Goal: Answer question/provide support: Share knowledge or assist other users

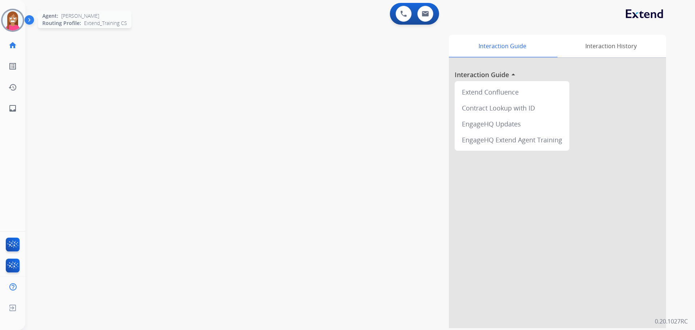
click at [10, 24] on img at bounding box center [13, 20] width 20 height 20
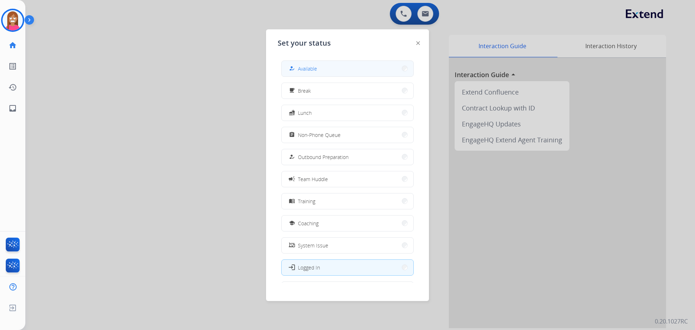
click at [298, 67] on div "how_to_reg Available" at bounding box center [302, 68] width 30 height 9
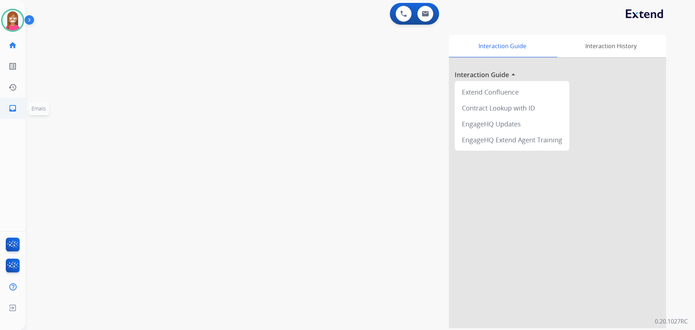
click at [15, 105] on mat-icon "inbox" at bounding box center [12, 108] width 9 height 9
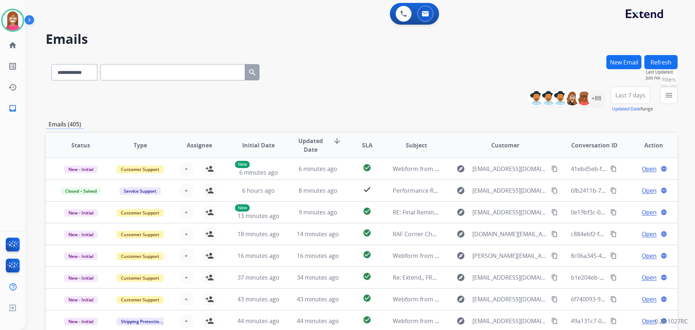
click at [668, 99] on mat-icon "menu" at bounding box center [669, 95] width 9 height 9
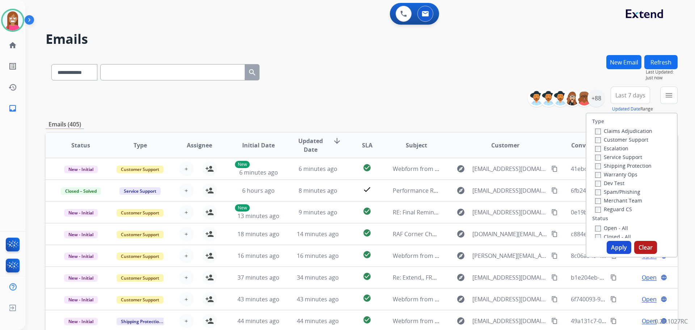
click at [615, 139] on label "Customer Support" at bounding box center [621, 139] width 53 height 7
click at [614, 164] on label "Shipping Protection" at bounding box center [623, 165] width 56 height 7
click at [611, 211] on label "Reguard CS" at bounding box center [613, 209] width 37 height 7
click at [613, 226] on label "Open - All" at bounding box center [611, 227] width 33 height 7
drag, startPoint x: 614, startPoint y: 247, endPoint x: 610, endPoint y: 233, distance: 14.3
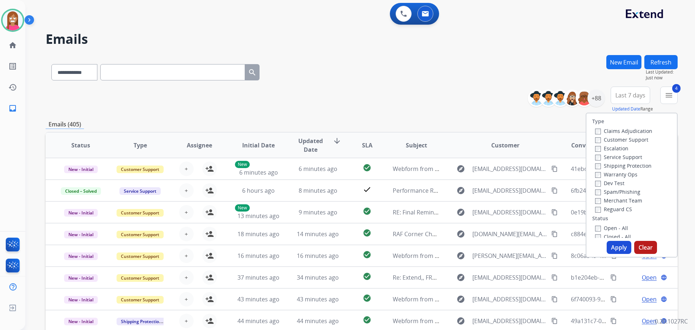
click at [614, 247] on button "Apply" at bounding box center [619, 247] width 25 height 13
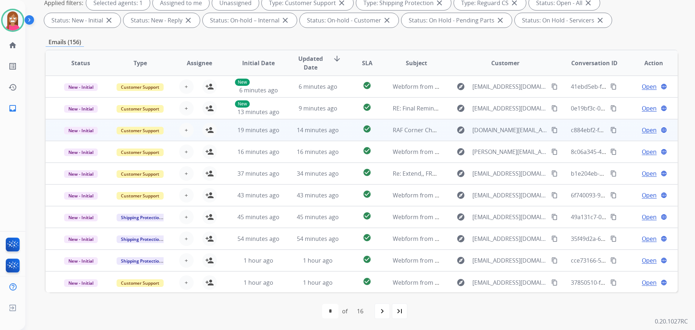
scroll to position [1, 0]
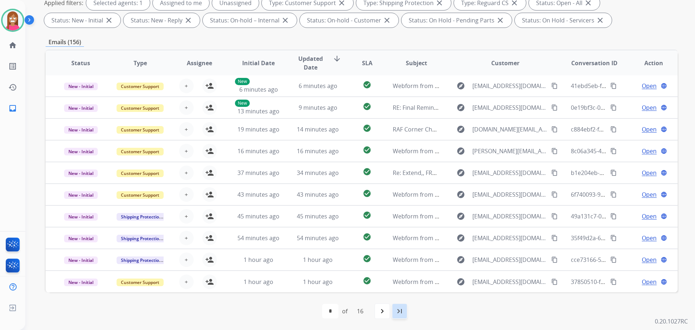
drag, startPoint x: 396, startPoint y: 311, endPoint x: 395, endPoint y: 304, distance: 7.1
click at [396, 310] on mat-icon "last_page" at bounding box center [399, 311] width 9 height 9
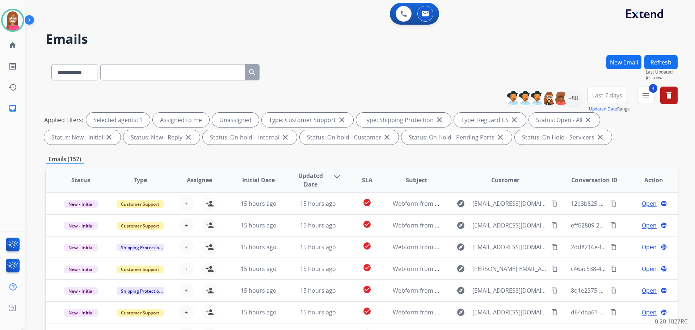
scroll to position [117, 0]
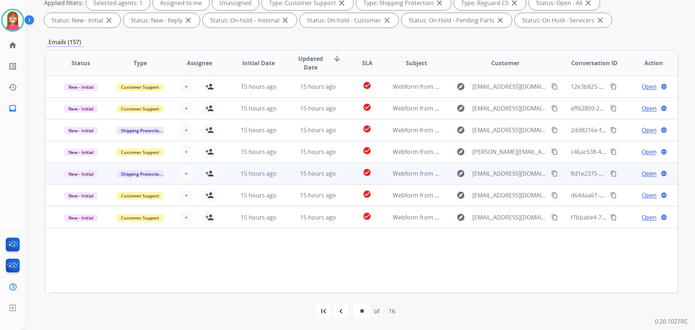
click at [293, 180] on td "15 hours ago" at bounding box center [312, 174] width 59 height 22
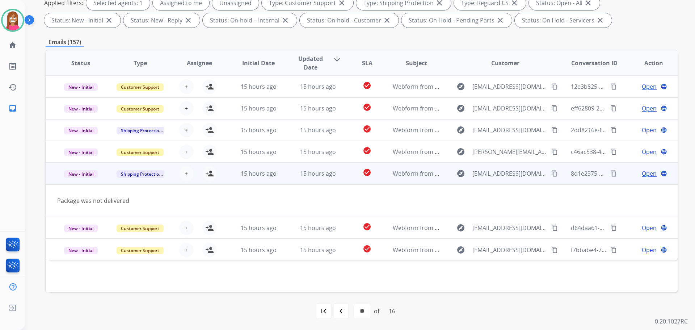
click at [551, 175] on mat-icon "content_copy" at bounding box center [554, 173] width 7 height 7
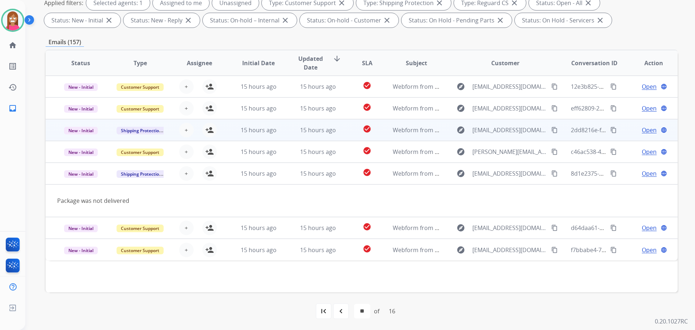
click at [288, 134] on td "15 hours ago" at bounding box center [312, 130] width 59 height 22
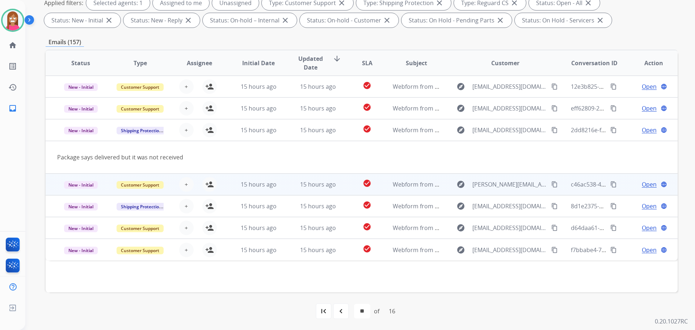
click at [285, 190] on td "15 hours ago" at bounding box center [312, 184] width 59 height 22
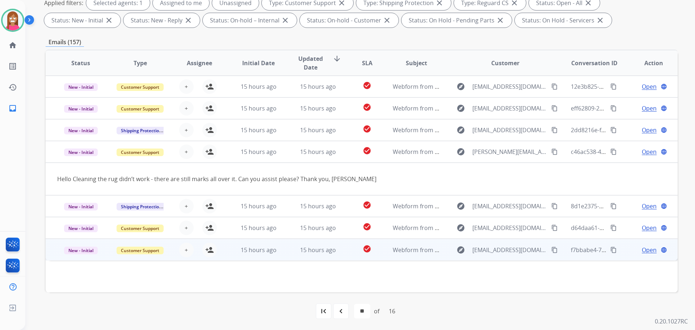
click at [343, 257] on td "check_circle" at bounding box center [361, 250] width 39 height 22
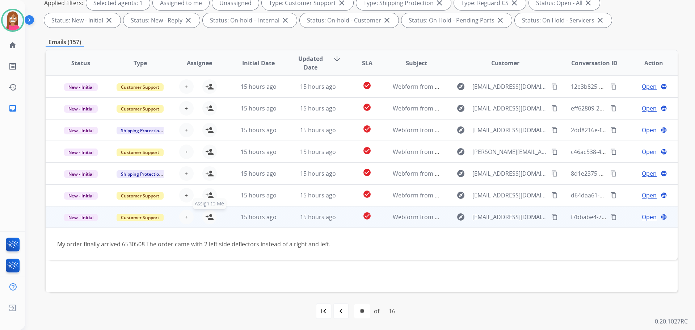
click at [208, 218] on mat-icon "person_add" at bounding box center [209, 216] width 9 height 9
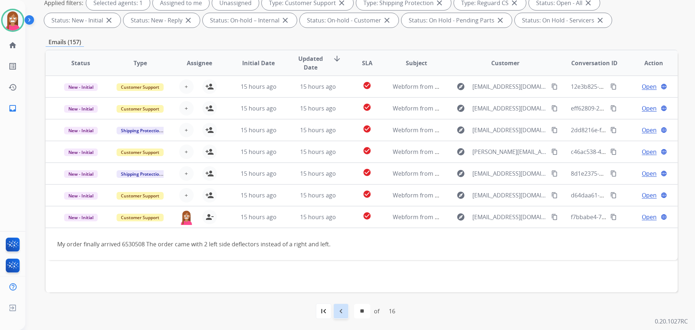
click at [341, 314] on mat-icon "navigate_before" at bounding box center [341, 311] width 9 height 9
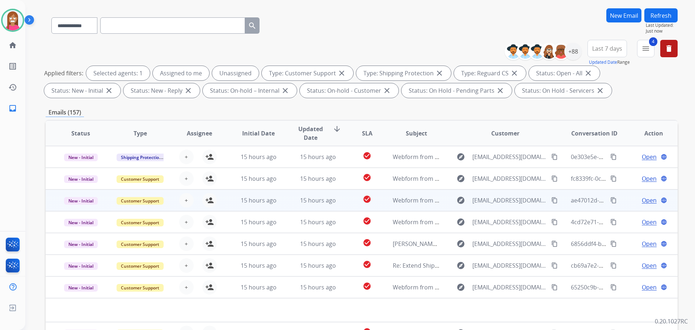
scroll to position [109, 0]
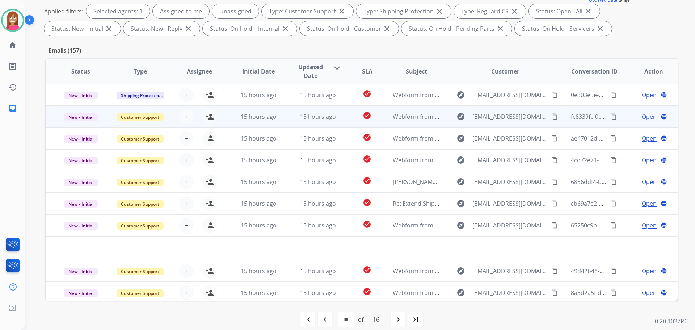
click at [293, 121] on td "15 hours ago" at bounding box center [312, 117] width 59 height 22
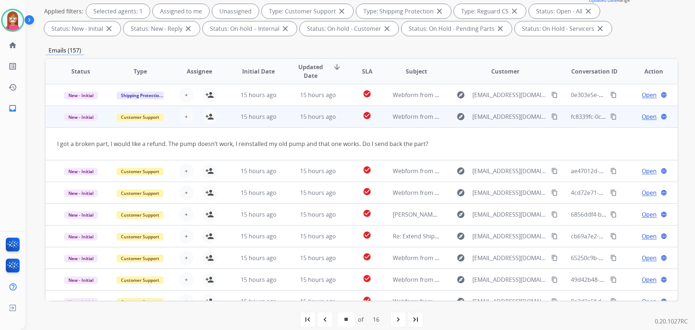
scroll to position [22, 0]
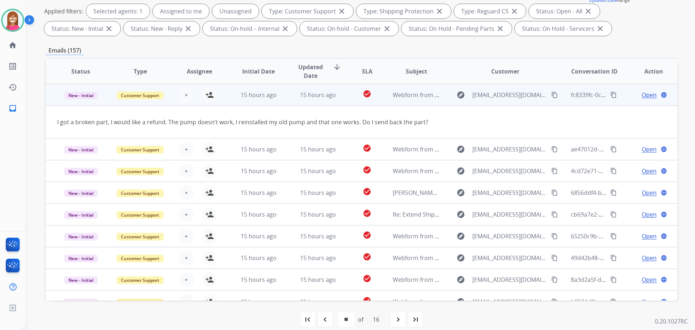
click at [551, 93] on mat-icon "content_copy" at bounding box center [554, 95] width 7 height 7
drag, startPoint x: 207, startPoint y: 95, endPoint x: 211, endPoint y: 100, distance: 6.4
click at [207, 95] on mat-icon "person_add" at bounding box center [209, 94] width 9 height 9
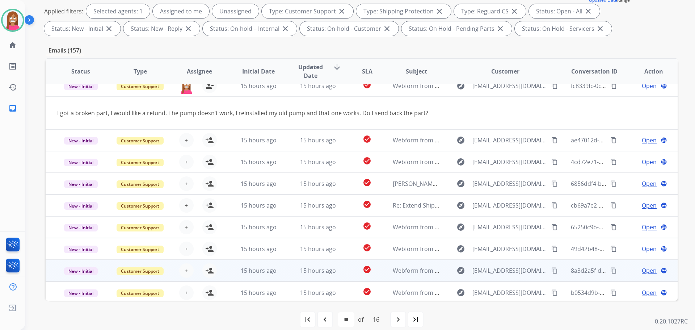
scroll to position [33, 0]
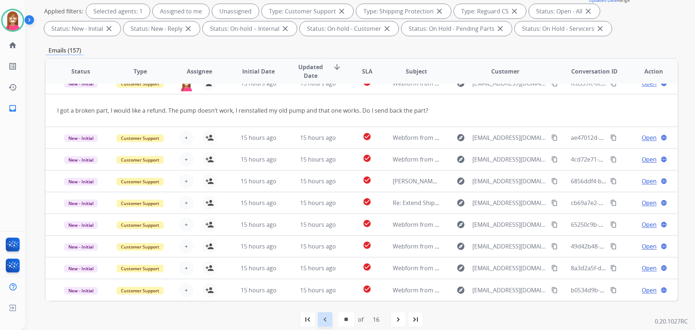
click at [330, 320] on div "navigate_before" at bounding box center [325, 319] width 16 height 16
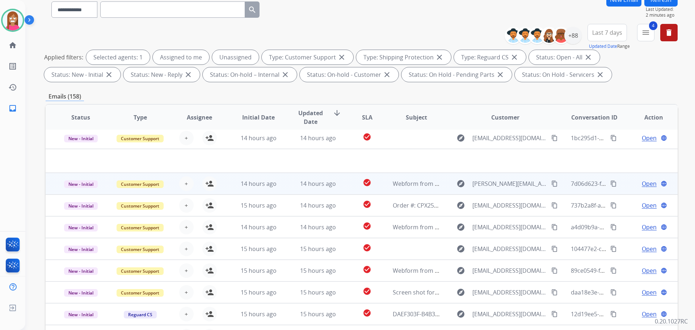
scroll to position [117, 0]
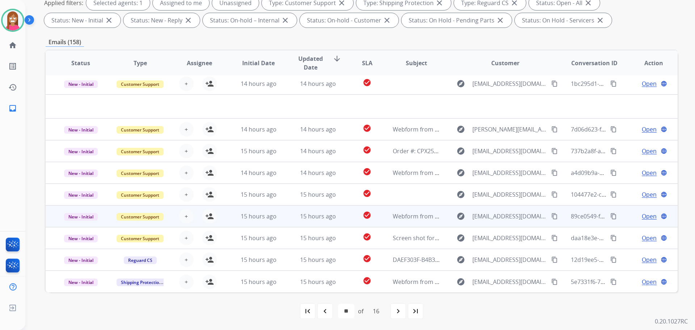
click at [283, 223] on td "15 hours ago" at bounding box center [312, 216] width 59 height 22
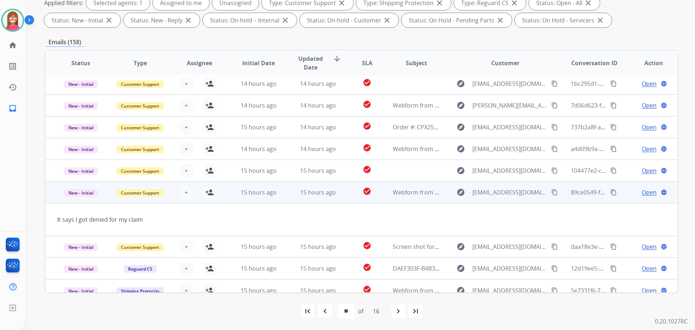
scroll to position [33, 0]
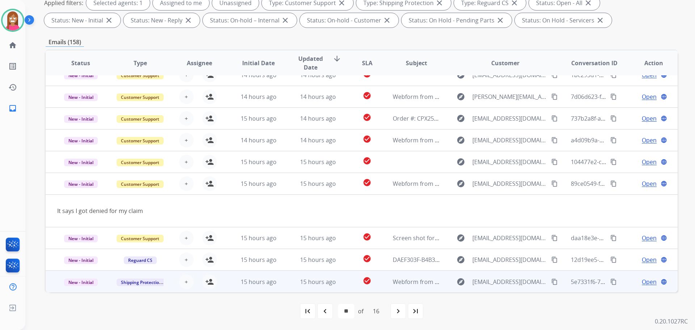
click at [290, 288] on td "15 hours ago" at bounding box center [312, 281] width 59 height 22
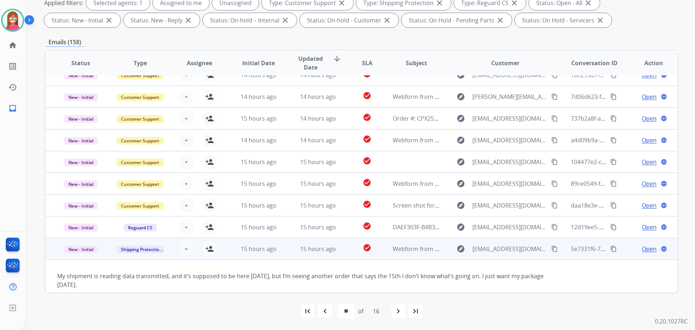
scroll to position [42, 0]
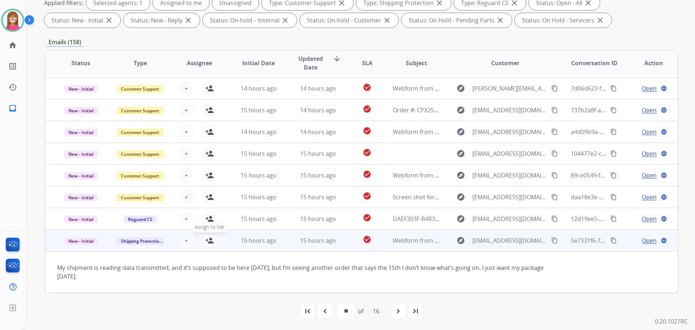
click at [207, 243] on mat-icon "person_add" at bounding box center [209, 240] width 9 height 9
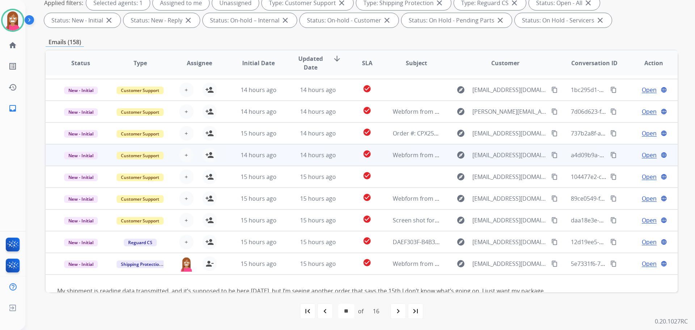
scroll to position [0, 0]
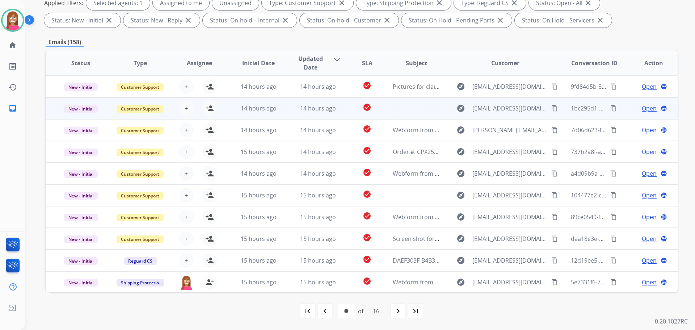
click at [226, 117] on td "14 hours ago" at bounding box center [252, 108] width 59 height 22
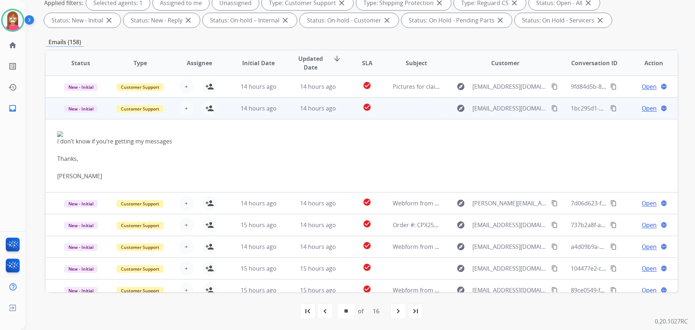
scroll to position [22, 0]
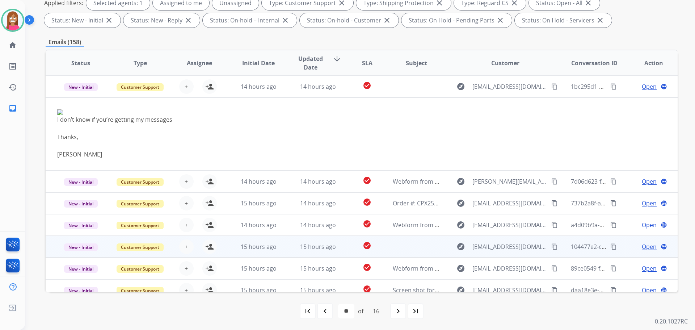
click at [337, 253] on td "15 hours ago" at bounding box center [312, 247] width 59 height 22
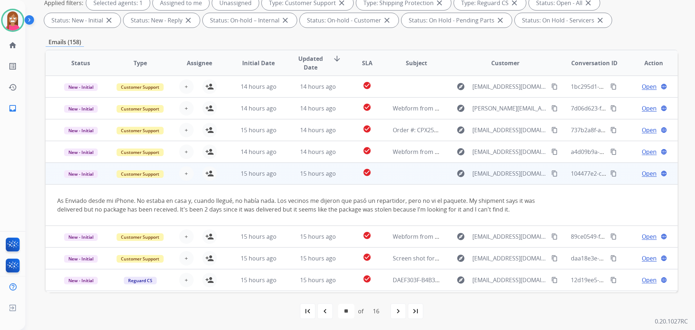
scroll to position [42, 0]
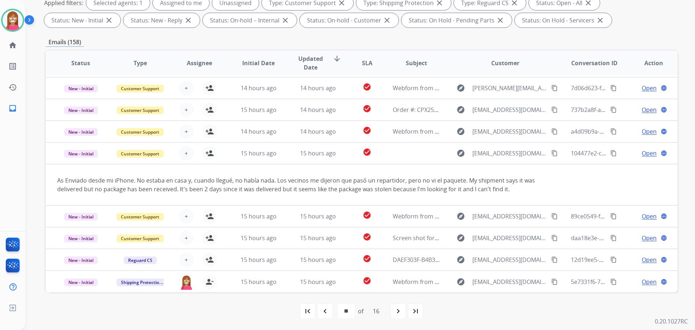
click at [329, 309] on div "navigate_before" at bounding box center [325, 311] width 16 height 16
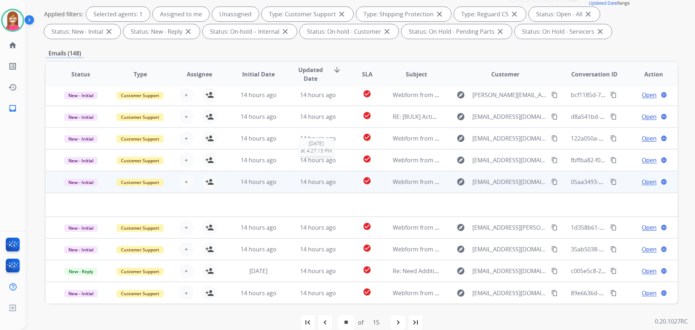
scroll to position [109, 0]
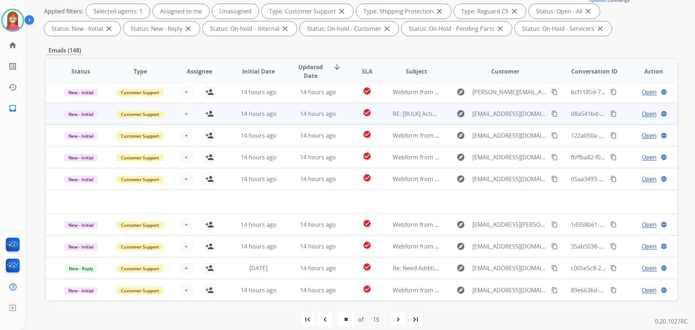
click at [285, 117] on td "14 hours ago" at bounding box center [312, 114] width 59 height 22
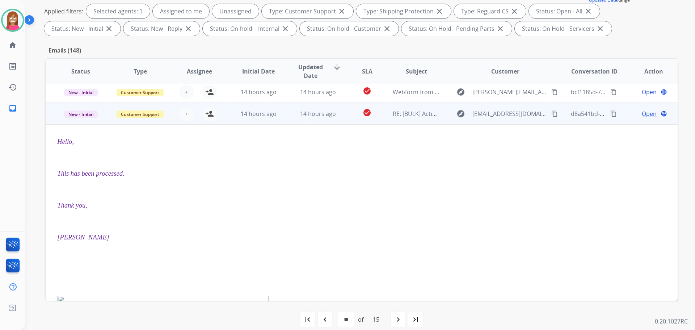
scroll to position [43, 0]
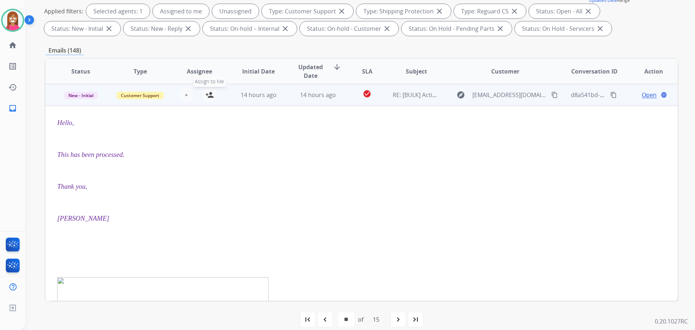
click at [209, 96] on mat-icon "person_add" at bounding box center [209, 94] width 9 height 9
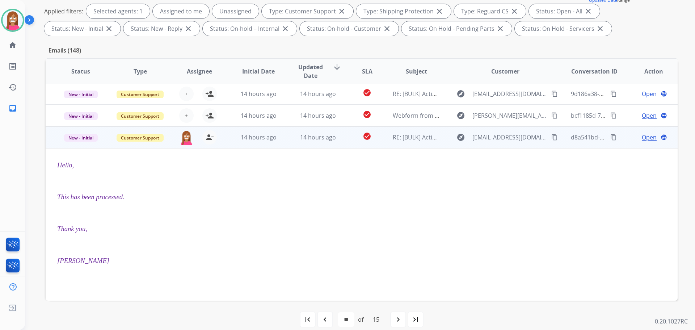
scroll to position [0, 0]
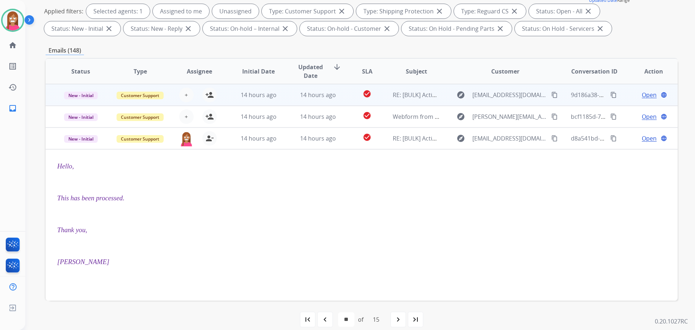
click at [292, 99] on td "14 hours ago" at bounding box center [312, 95] width 59 height 22
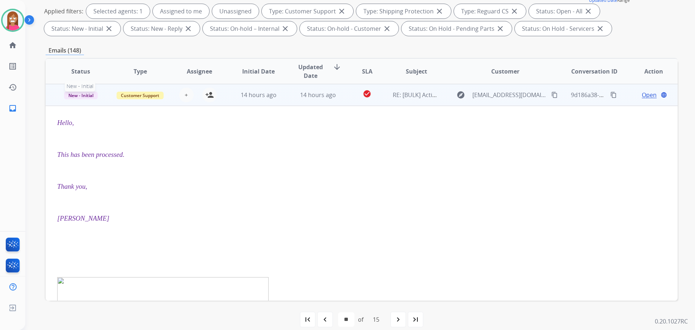
click at [83, 96] on span "New - Initial" at bounding box center [81, 96] width 34 height 8
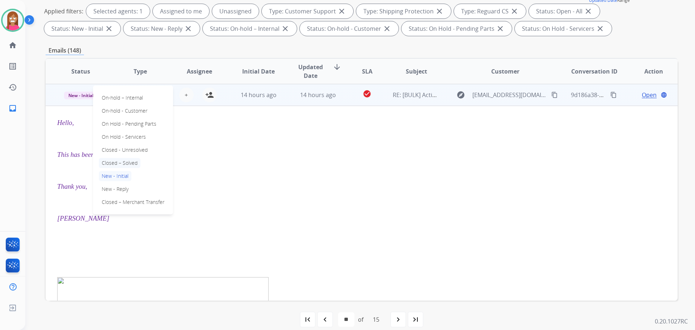
click at [112, 161] on p "Closed – Solved" at bounding box center [120, 163] width 42 height 10
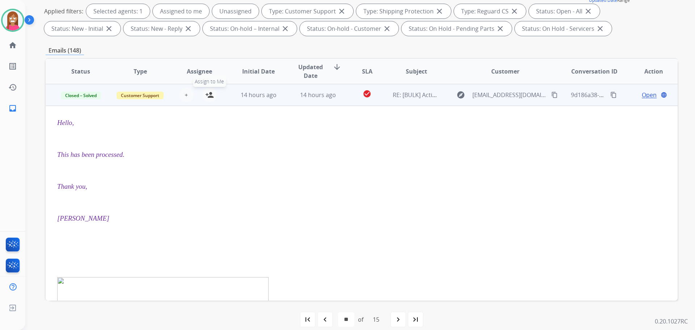
click at [211, 93] on mat-icon "person_add" at bounding box center [209, 94] width 9 height 9
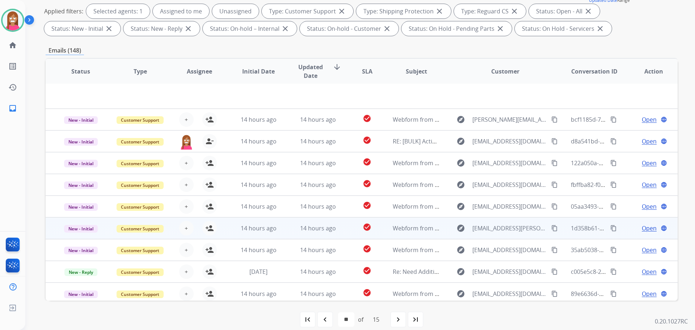
scroll to position [117, 0]
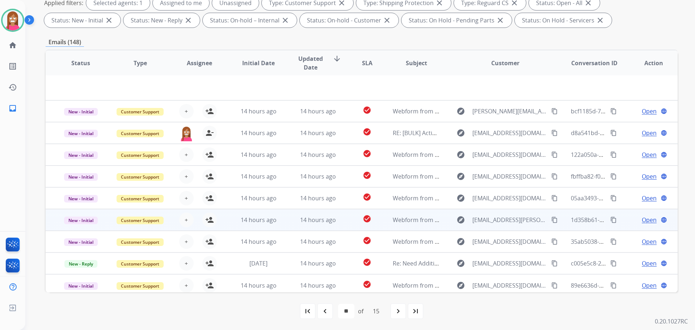
click at [287, 221] on td "14 hours ago" at bounding box center [312, 220] width 59 height 22
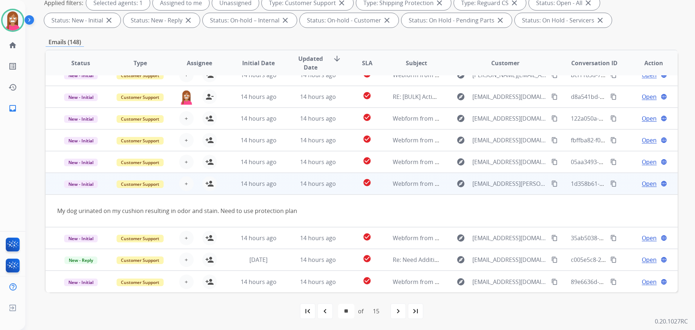
scroll to position [33, 0]
click at [551, 186] on mat-icon "content_copy" at bounding box center [554, 183] width 7 height 7
click at [213, 180] on button "person_add Assign to Me" at bounding box center [209, 183] width 14 height 14
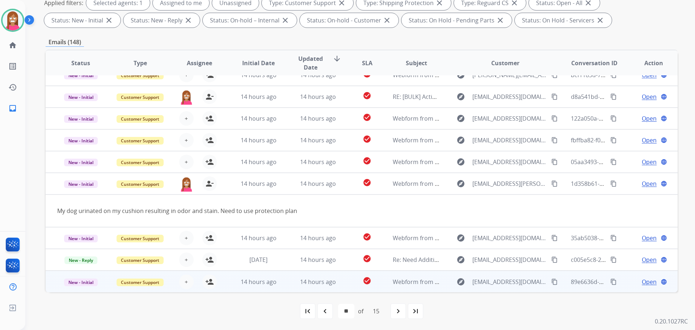
click at [283, 287] on td "14 hours ago" at bounding box center [312, 281] width 59 height 22
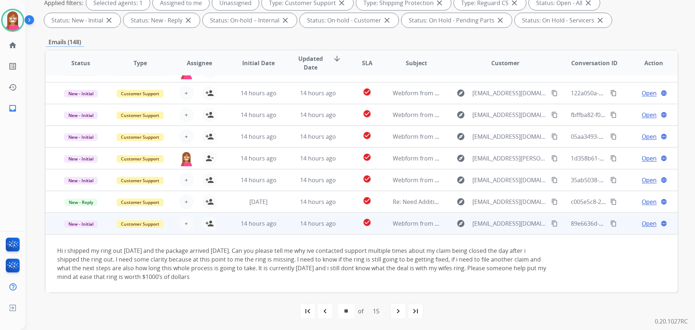
scroll to position [59, 0]
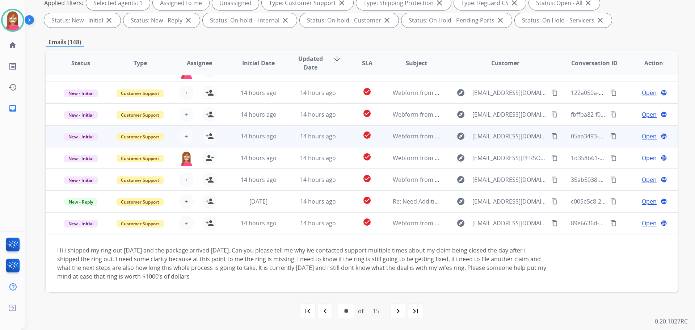
click at [345, 140] on td "check_circle" at bounding box center [361, 136] width 39 height 22
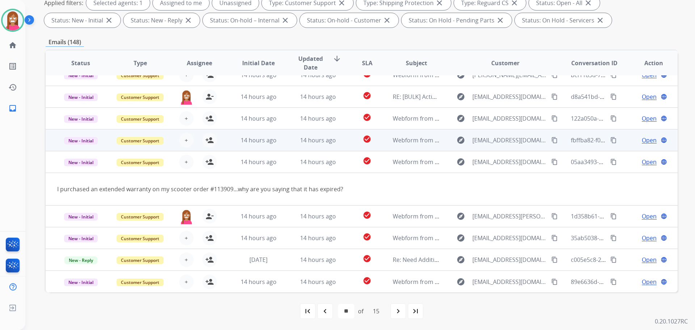
scroll to position [33, 0]
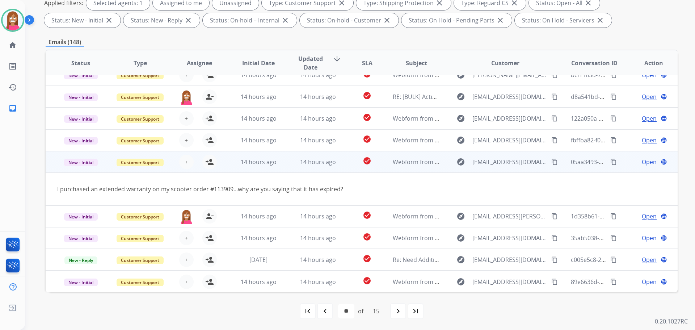
click at [551, 161] on mat-icon "content_copy" at bounding box center [554, 162] width 7 height 7
click at [211, 164] on mat-icon "person_add" at bounding box center [209, 161] width 9 height 9
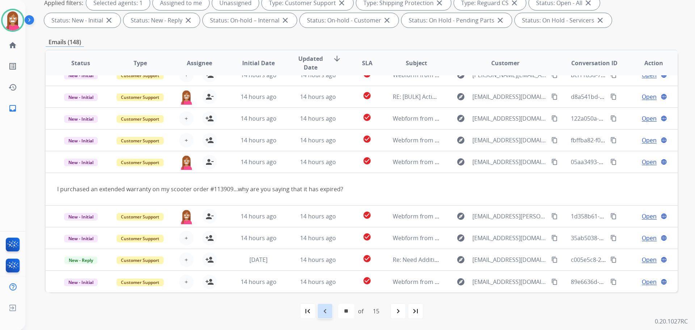
click at [321, 315] on mat-icon "navigate_before" at bounding box center [325, 311] width 9 height 9
select select "**"
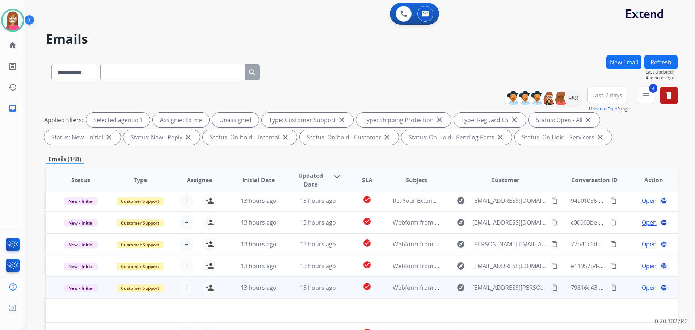
scroll to position [117, 0]
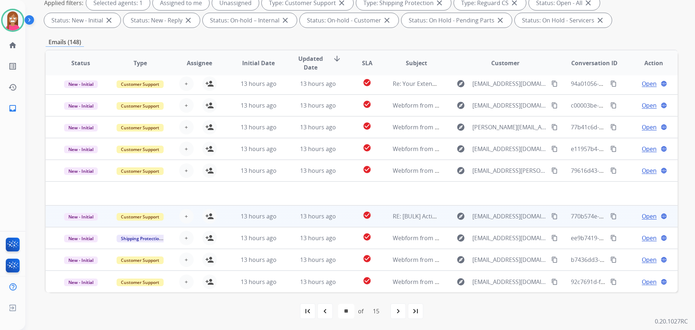
click at [287, 223] on td "13 hours ago" at bounding box center [312, 216] width 59 height 22
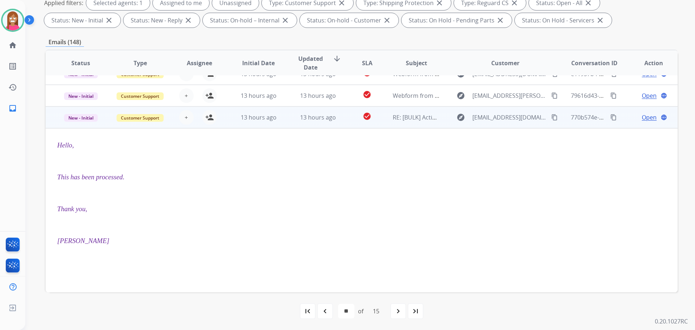
scroll to position [58, 0]
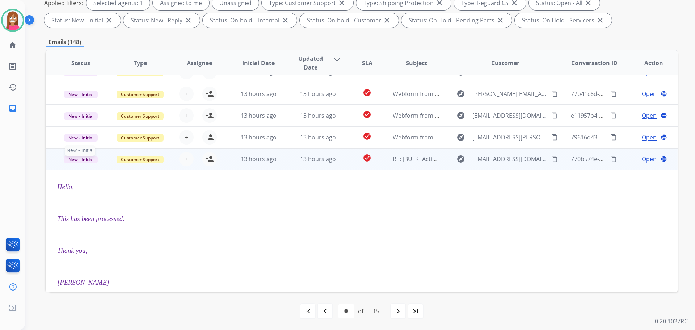
click at [85, 162] on span "New - Initial" at bounding box center [81, 160] width 34 height 8
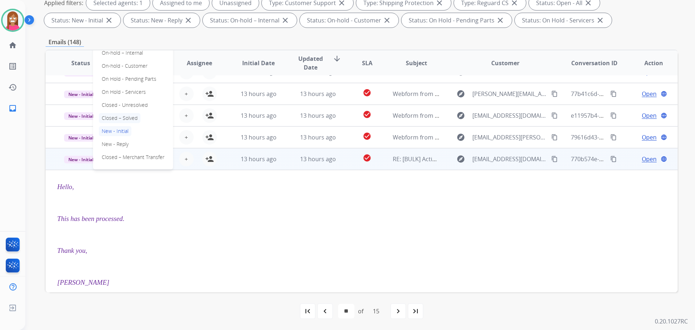
click at [127, 117] on p "Closed – Solved" at bounding box center [120, 118] width 42 height 10
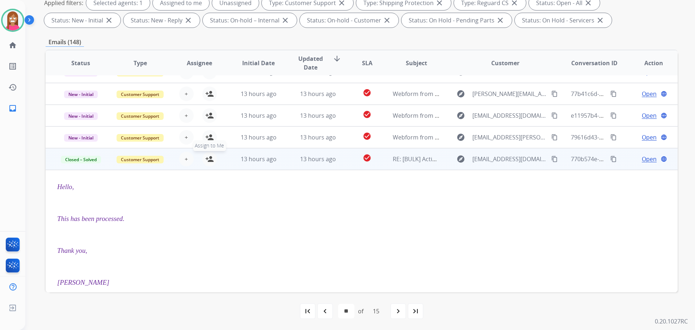
click at [208, 161] on mat-icon "person_add" at bounding box center [209, 159] width 9 height 9
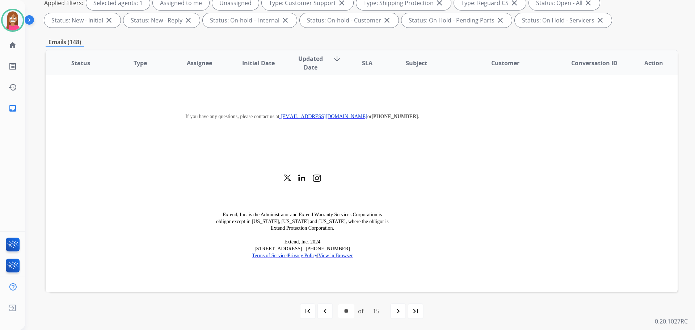
scroll to position [954, 0]
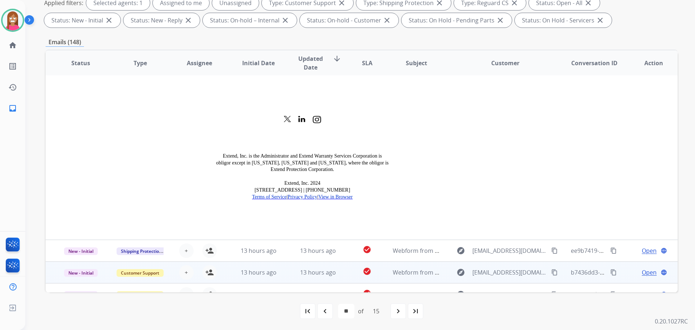
click at [283, 264] on td "13 hours ago" at bounding box center [312, 272] width 59 height 22
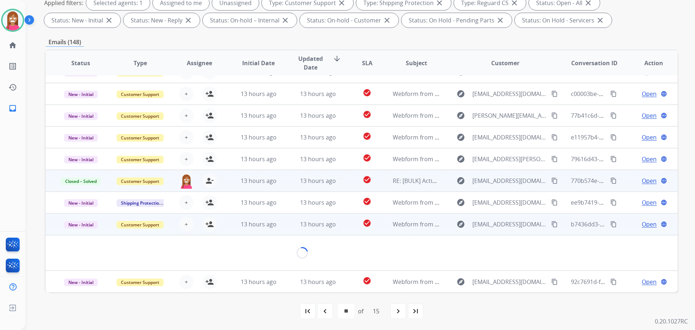
scroll to position [33, 0]
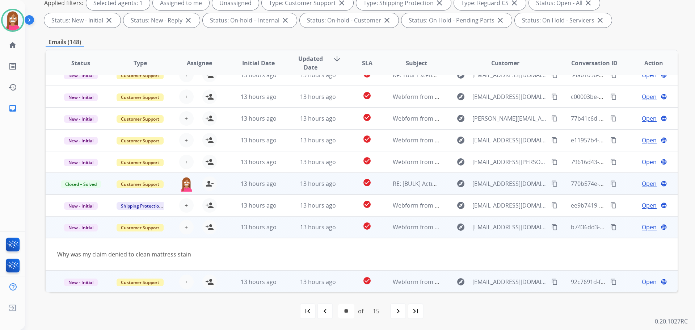
click at [283, 284] on td "13 hours ago" at bounding box center [312, 281] width 59 height 22
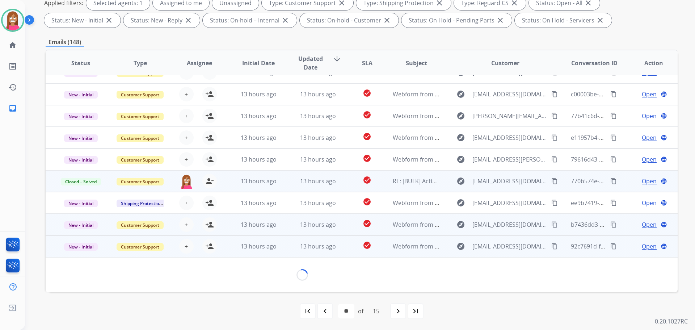
scroll to position [33, 0]
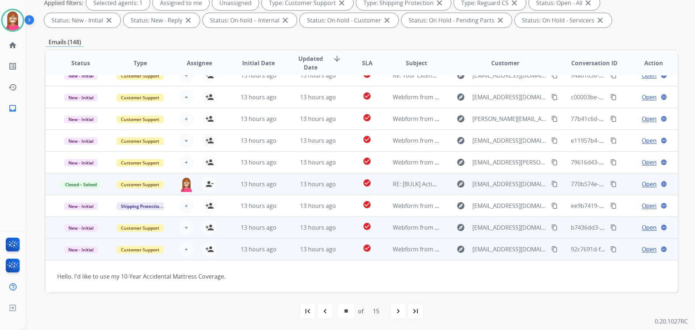
click at [551, 248] on mat-icon "content_copy" at bounding box center [554, 249] width 7 height 7
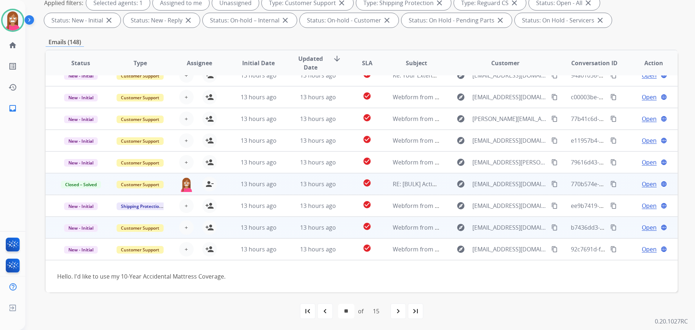
click at [286, 231] on td "13 hours ago" at bounding box center [312, 227] width 59 height 22
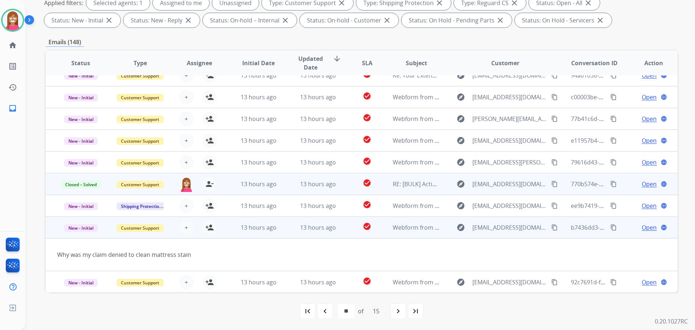
scroll to position [33, 0]
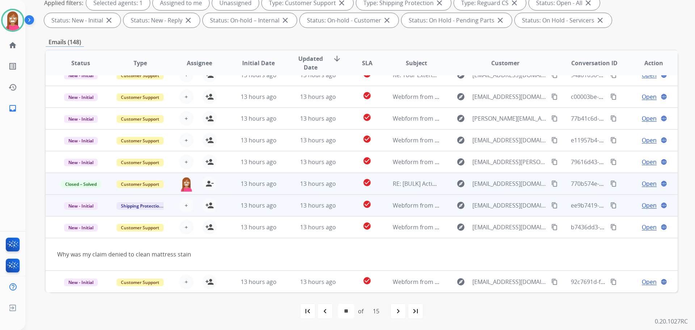
click at [292, 211] on td "13 hours ago" at bounding box center [312, 205] width 59 height 22
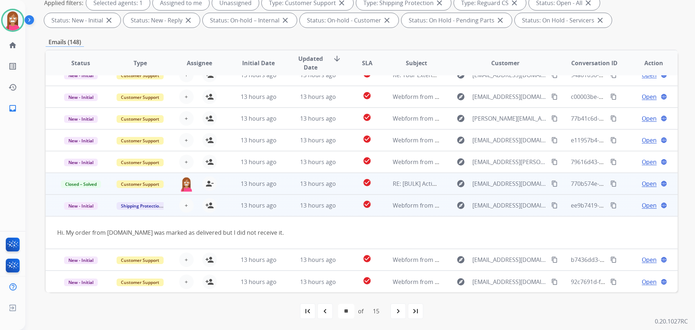
click at [551, 205] on mat-icon "content_copy" at bounding box center [554, 205] width 7 height 7
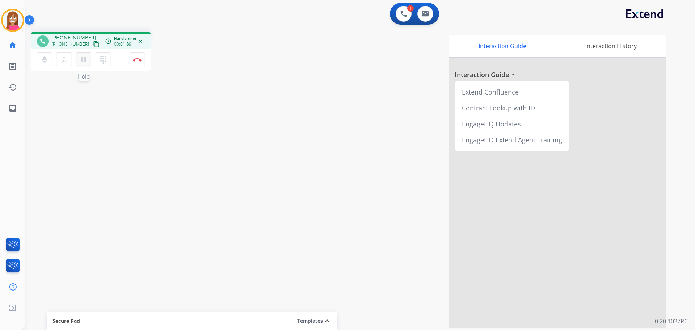
click at [85, 63] on mat-icon "pause" at bounding box center [83, 59] width 9 height 9
click at [86, 64] on button "play_arrow Hold" at bounding box center [83, 59] width 15 height 15
drag, startPoint x: 82, startPoint y: 59, endPoint x: 88, endPoint y: 59, distance: 5.8
click at [82, 59] on mat-icon "pause" at bounding box center [83, 59] width 9 height 9
click at [81, 59] on mat-icon "play_arrow" at bounding box center [83, 59] width 9 height 9
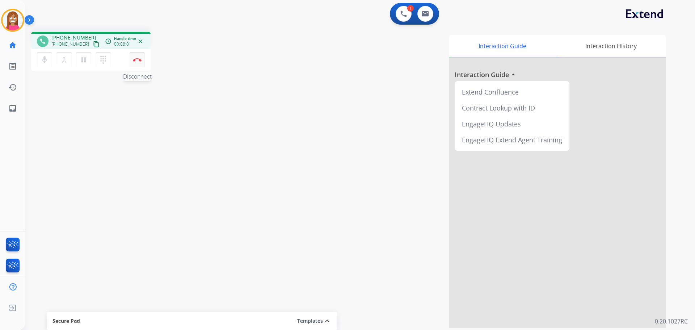
click at [136, 62] on button "Disconnect" at bounding box center [137, 59] width 15 height 15
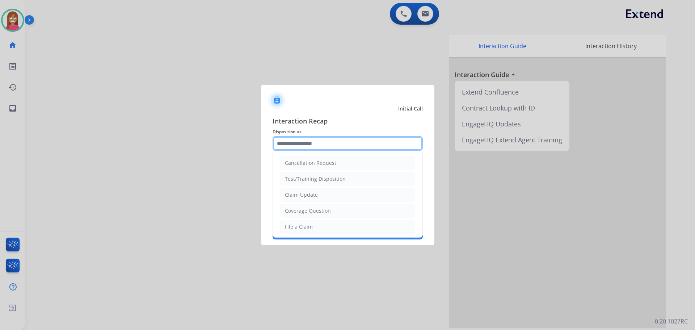
click at [306, 148] on input "text" at bounding box center [348, 143] width 150 height 14
click at [303, 210] on div "Coverage Question" at bounding box center [308, 210] width 46 height 7
type input "**********"
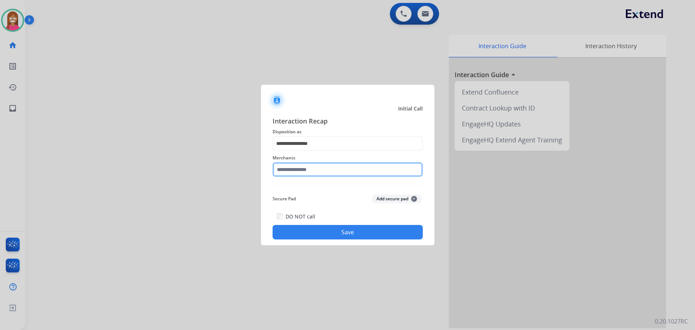
click at [296, 172] on input "text" at bounding box center [348, 169] width 150 height 14
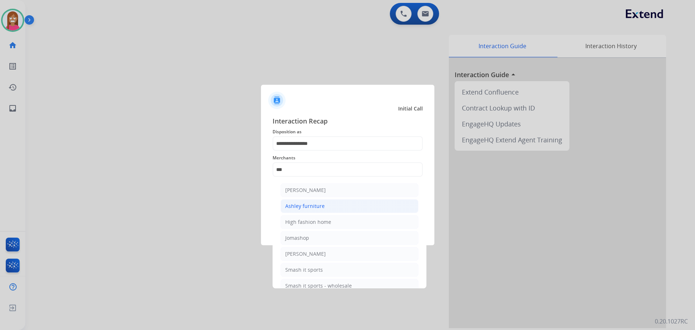
click at [290, 206] on div "Ashley furniture" at bounding box center [304, 205] width 39 height 7
type input "**********"
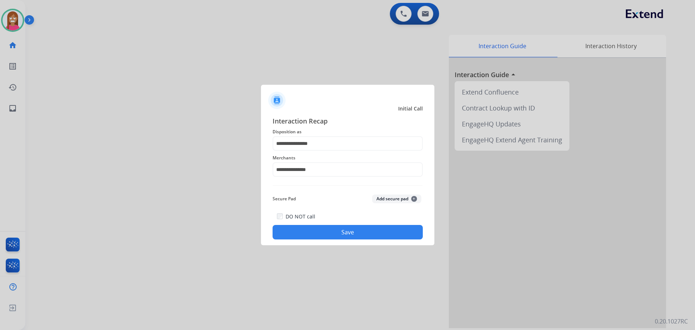
click at [303, 238] on button "Save" at bounding box center [348, 232] width 150 height 14
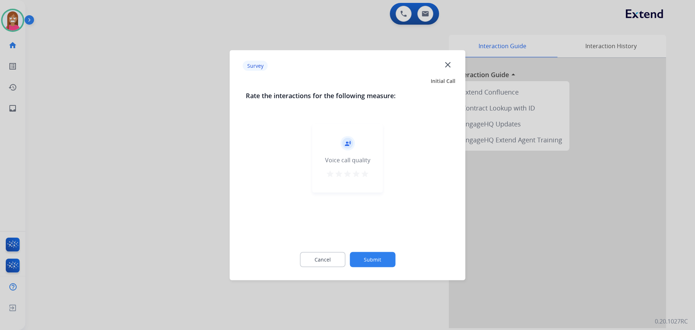
click at [448, 67] on mat-icon "close" at bounding box center [447, 64] width 9 height 9
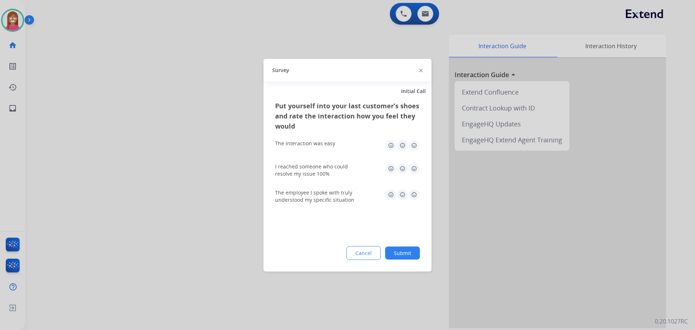
click at [420, 69] on img at bounding box center [421, 71] width 4 height 4
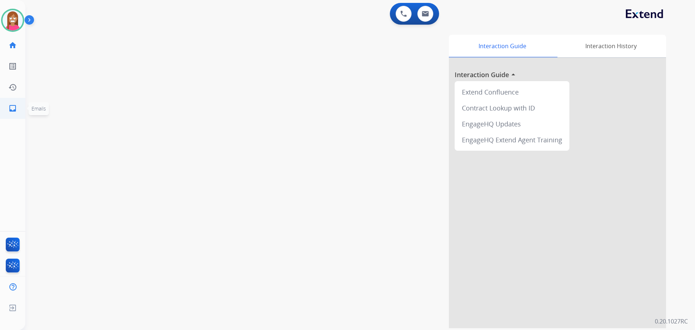
click at [13, 112] on mat-icon "inbox" at bounding box center [12, 108] width 9 height 9
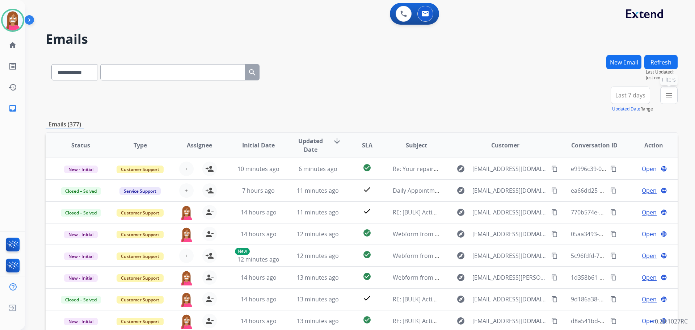
click at [670, 94] on mat-icon "menu" at bounding box center [669, 95] width 9 height 9
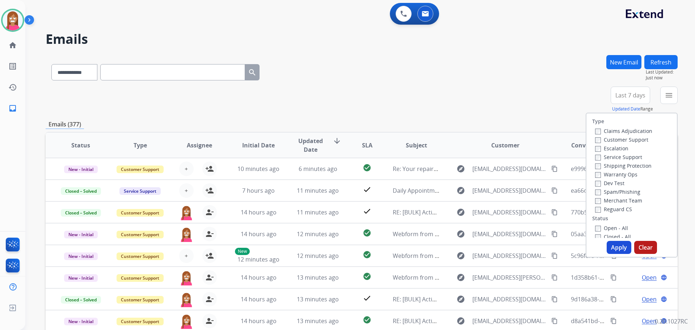
click at [600, 138] on label "Customer Support" at bounding box center [621, 139] width 53 height 7
click at [601, 165] on label "Shipping Protection" at bounding box center [623, 165] width 56 height 7
click at [605, 210] on label "Reguard CS" at bounding box center [613, 209] width 37 height 7
click at [603, 228] on label "Open - All" at bounding box center [611, 227] width 33 height 7
drag, startPoint x: 613, startPoint y: 246, endPoint x: 620, endPoint y: 256, distance: 11.9
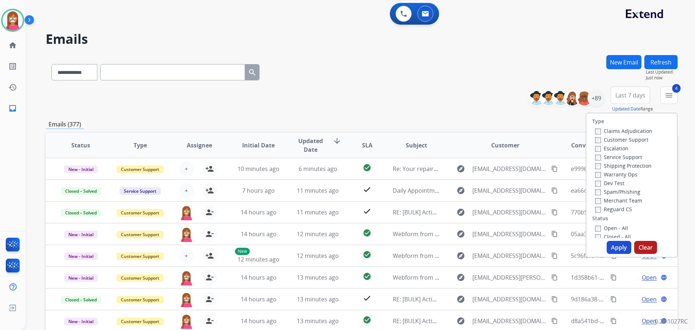
click at [613, 246] on button "Apply" at bounding box center [619, 247] width 25 height 13
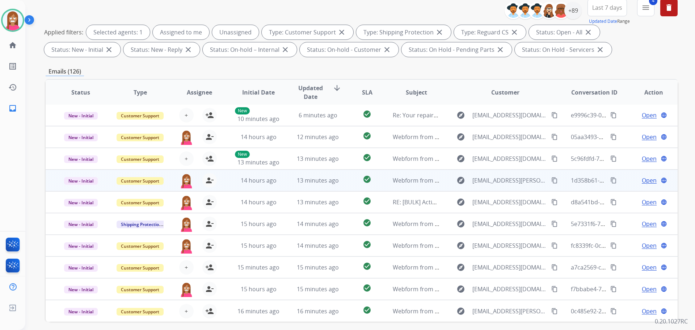
scroll to position [117, 0]
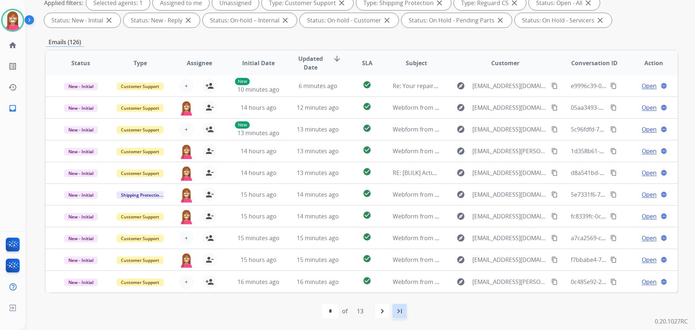
click at [401, 312] on mat-icon "last_page" at bounding box center [399, 311] width 9 height 9
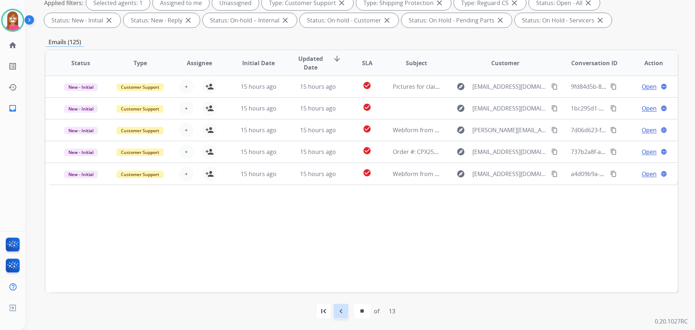
click at [343, 312] on mat-icon "navigate_before" at bounding box center [341, 311] width 9 height 9
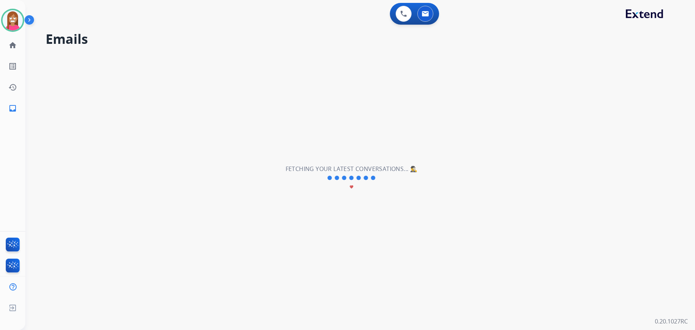
scroll to position [0, 0]
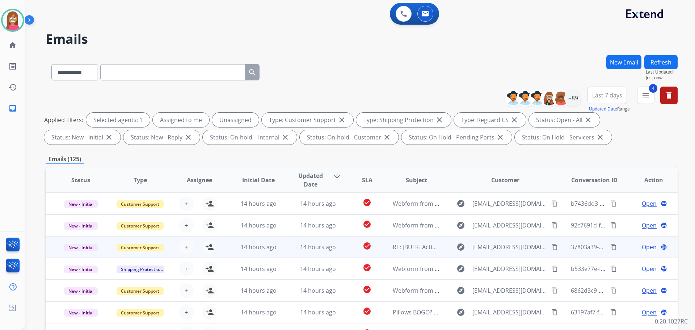
click at [287, 252] on td "14 hours ago" at bounding box center [312, 247] width 59 height 22
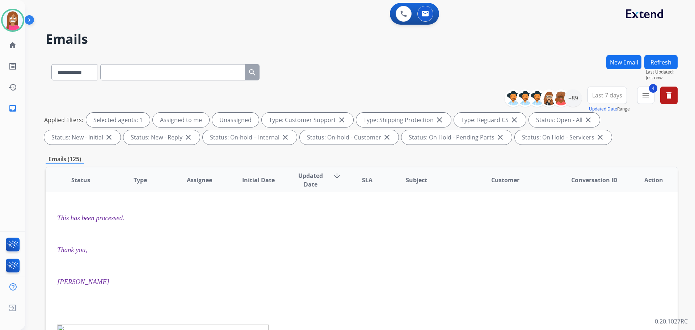
scroll to position [7, 0]
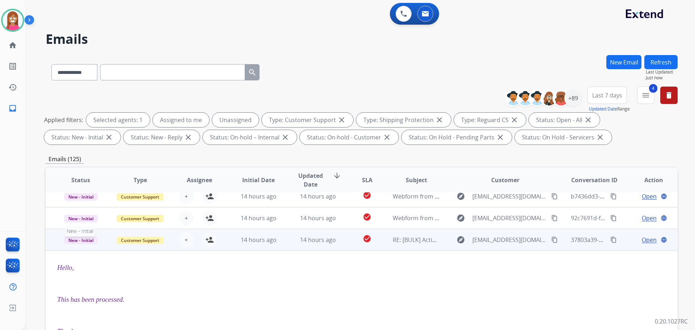
click at [73, 243] on span "New - Initial" at bounding box center [81, 240] width 34 height 8
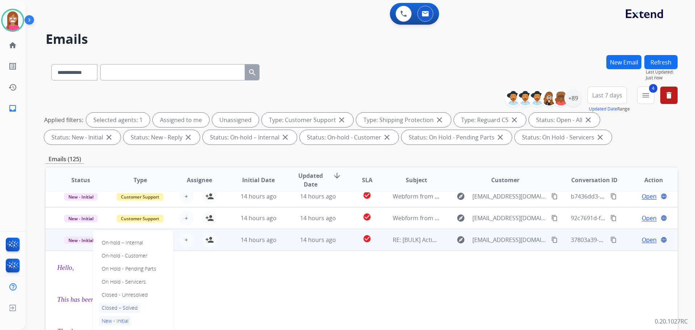
click at [121, 306] on p "Closed – Solved" at bounding box center [120, 308] width 42 height 10
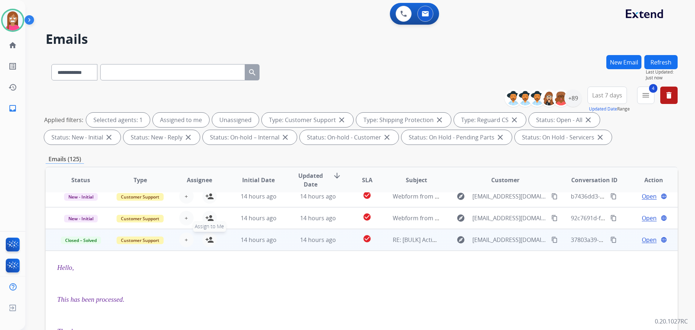
click at [208, 247] on div "+ Select agent person_add Assign to Me" at bounding box center [193, 239] width 46 height 14
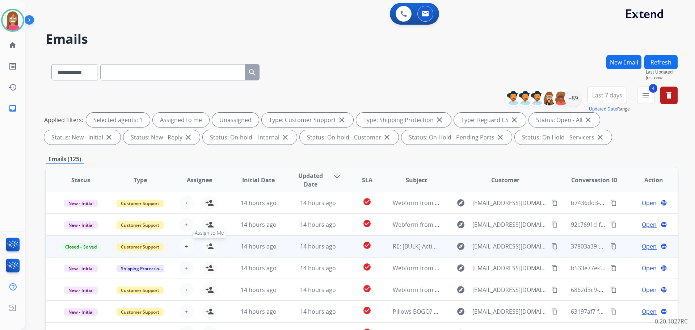
click at [208, 246] on mat-icon "person_add" at bounding box center [209, 246] width 9 height 9
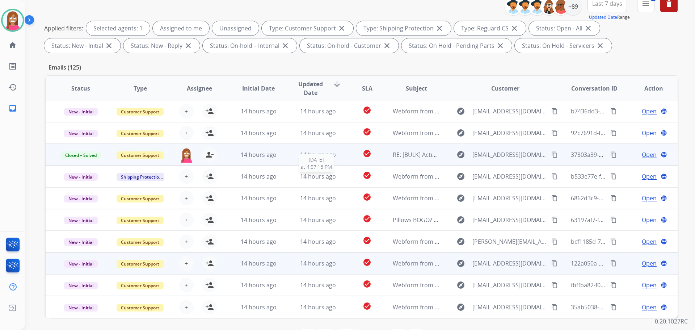
scroll to position [117, 0]
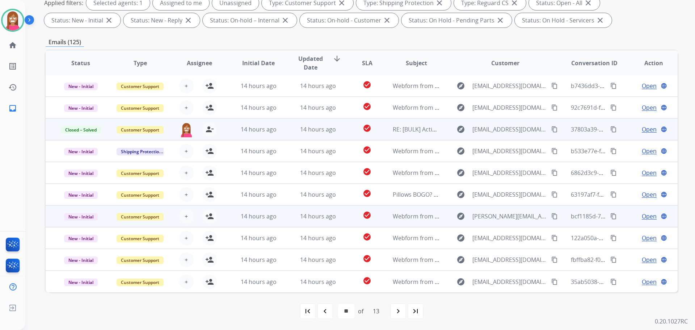
click at [283, 219] on td "14 hours ago" at bounding box center [312, 216] width 59 height 22
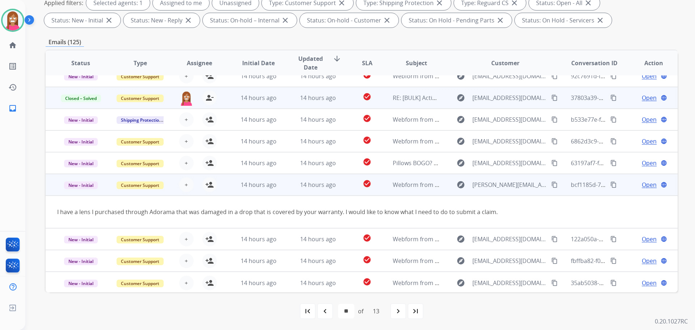
scroll to position [33, 0]
click at [551, 184] on mat-icon "content_copy" at bounding box center [554, 183] width 7 height 7
click at [208, 184] on mat-icon "person_add" at bounding box center [209, 183] width 9 height 9
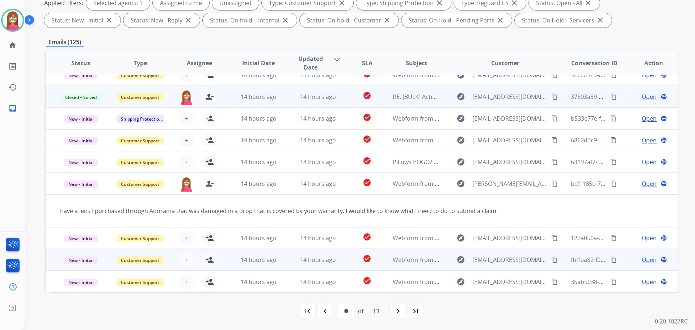
click at [285, 266] on td "14 hours ago" at bounding box center [312, 260] width 59 height 22
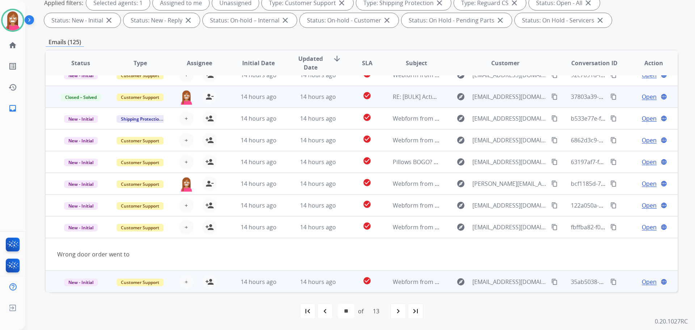
click at [278, 287] on td "14 hours ago" at bounding box center [252, 281] width 59 height 22
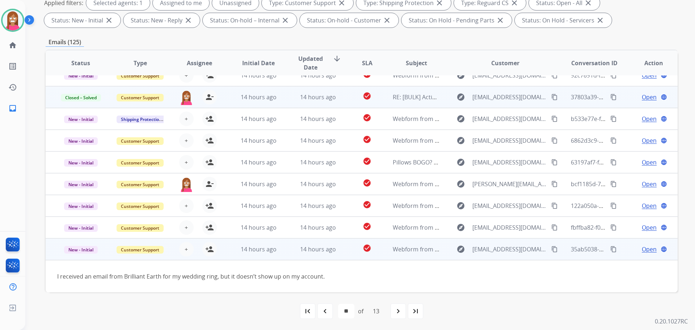
scroll to position [33, 0]
click at [208, 253] on mat-icon "person_add" at bounding box center [209, 249] width 9 height 9
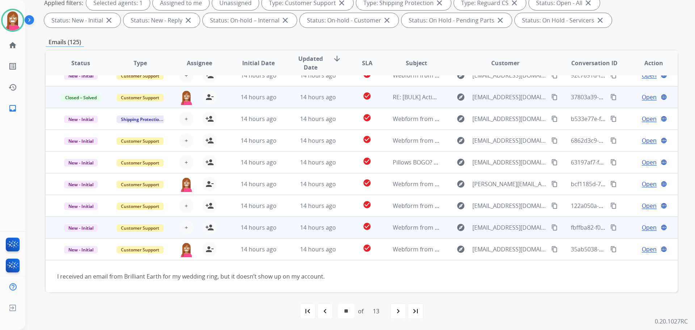
scroll to position [0, 0]
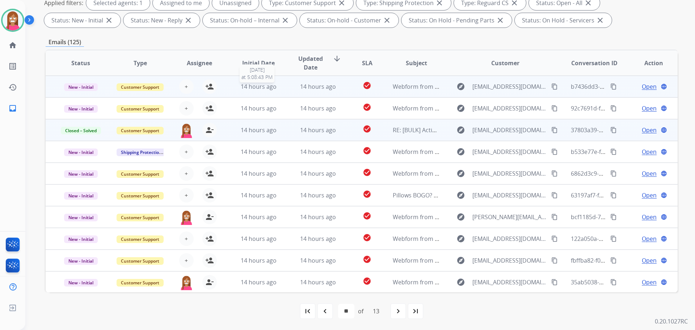
click at [275, 89] on div "14 hours ago" at bounding box center [258, 86] width 47 height 9
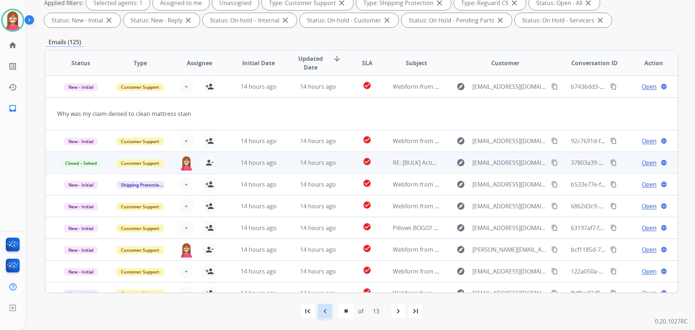
click at [324, 313] on mat-icon "navigate_before" at bounding box center [325, 311] width 9 height 9
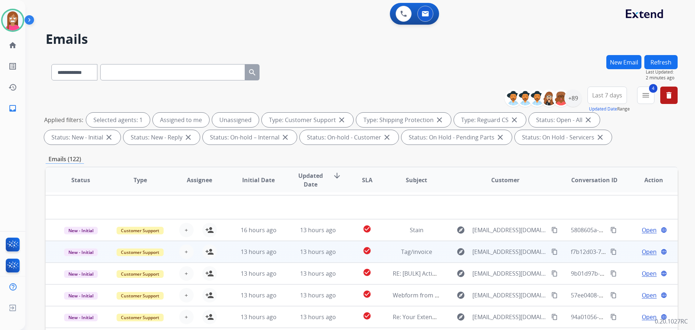
scroll to position [25, 0]
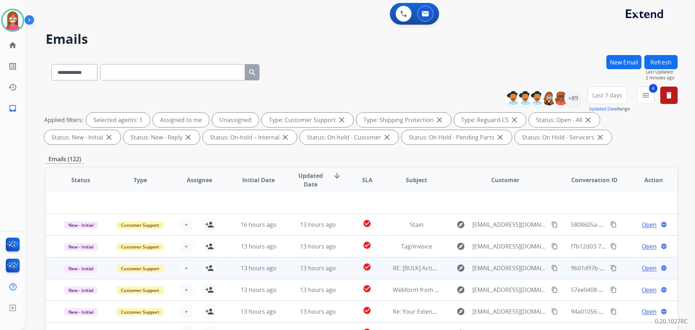
click at [342, 272] on td "check_circle" at bounding box center [361, 268] width 39 height 22
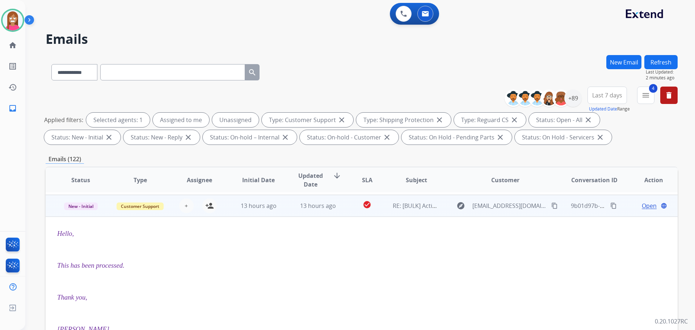
scroll to position [65, 0]
click at [89, 206] on span "New - Initial" at bounding box center [81, 204] width 34 height 8
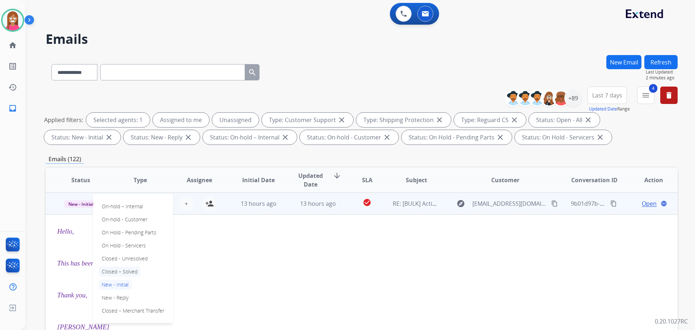
click at [119, 269] on p "Closed – Solved" at bounding box center [120, 271] width 42 height 10
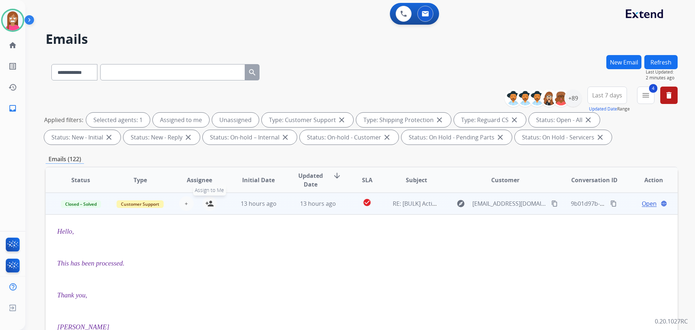
click at [204, 208] on button "person_add Assign to Me" at bounding box center [209, 203] width 14 height 14
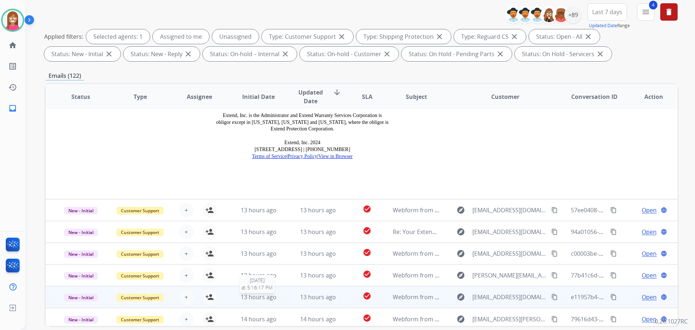
scroll to position [117, 0]
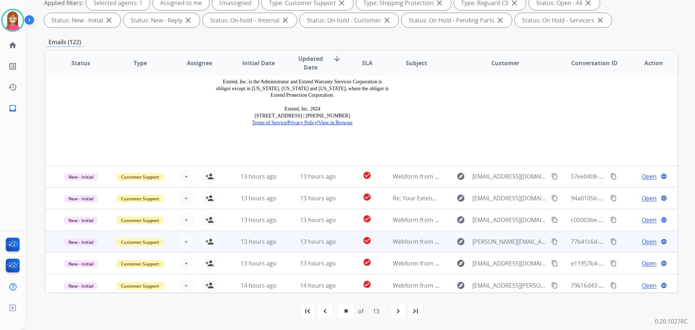
click at [337, 248] on td "13 hours ago" at bounding box center [312, 242] width 59 height 22
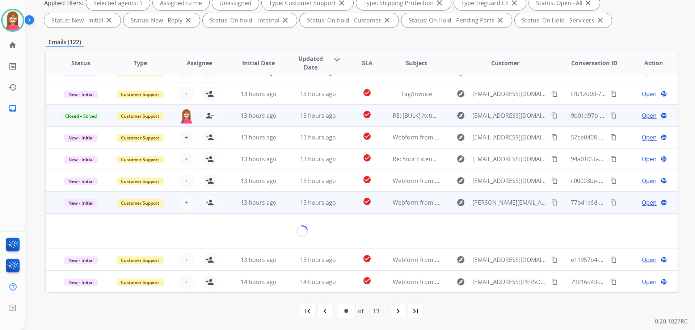
scroll to position [33, 0]
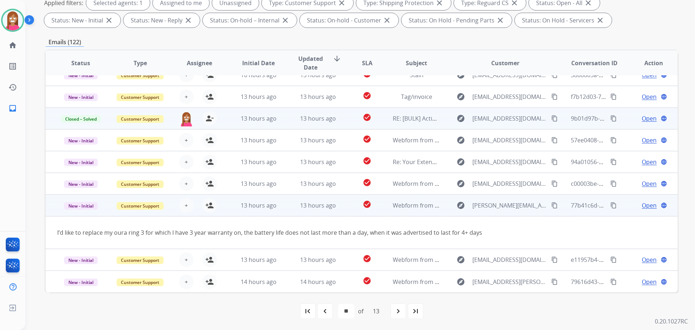
click at [551, 205] on mat-icon "content_copy" at bounding box center [554, 205] width 7 height 7
click at [211, 204] on mat-icon "person_add" at bounding box center [209, 205] width 9 height 9
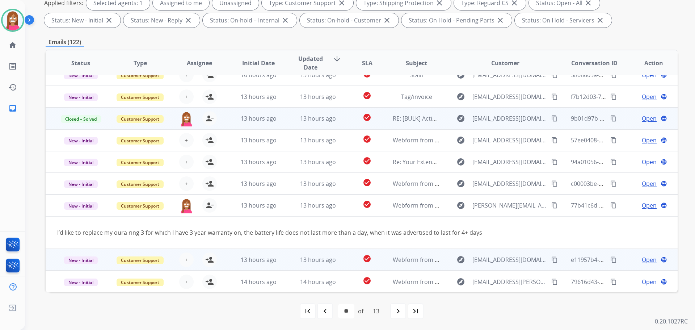
drag, startPoint x: 283, startPoint y: 261, endPoint x: 283, endPoint y: 265, distance: 4.0
click at [283, 265] on td "13 hours ago" at bounding box center [312, 260] width 59 height 22
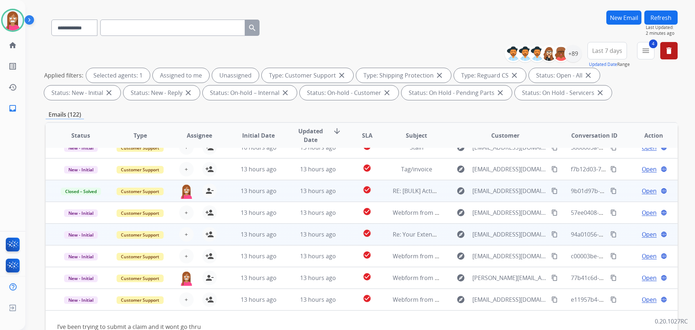
click at [291, 241] on td "13 hours ago" at bounding box center [312, 234] width 59 height 22
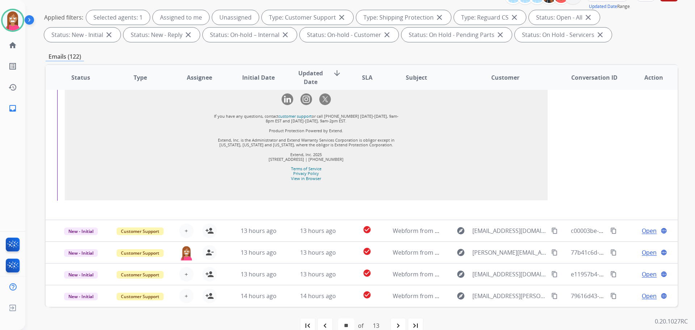
scroll to position [117, 0]
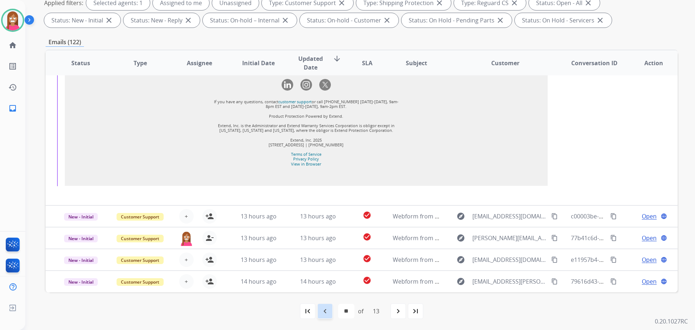
click at [321, 310] on mat-icon "navigate_before" at bounding box center [325, 311] width 9 height 9
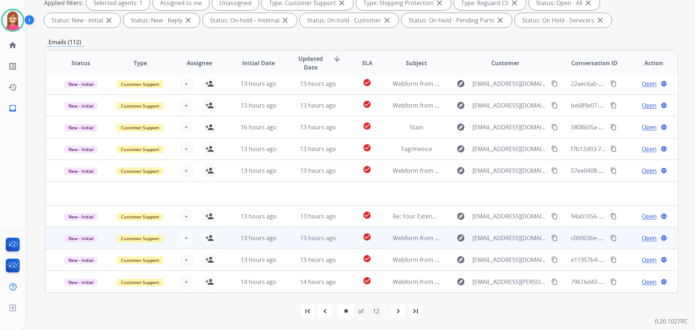
click at [288, 241] on td "13 hours ago" at bounding box center [312, 238] width 59 height 22
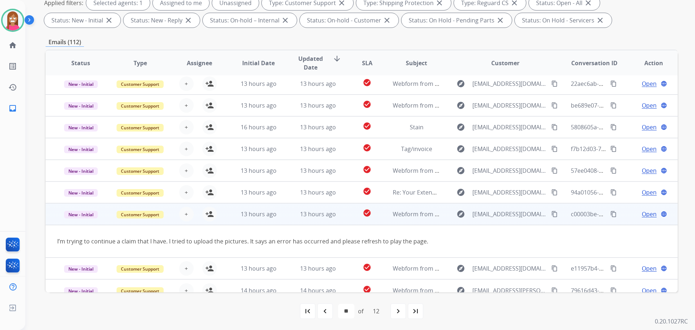
scroll to position [33, 0]
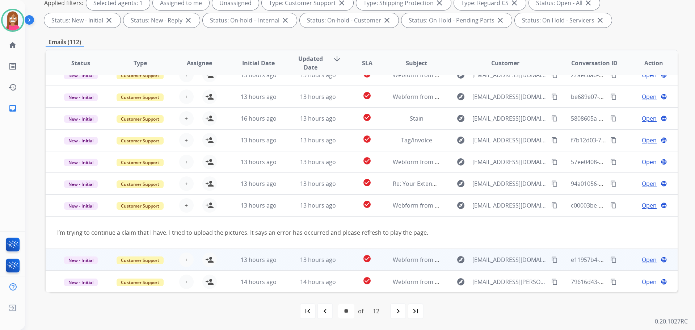
click at [286, 261] on td "13 hours ago" at bounding box center [312, 260] width 59 height 22
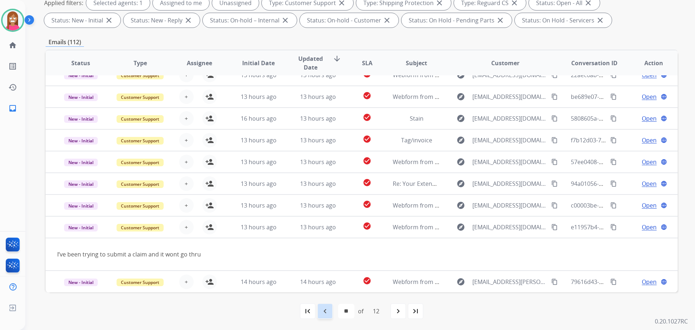
click at [329, 310] on div "navigate_before" at bounding box center [325, 311] width 16 height 16
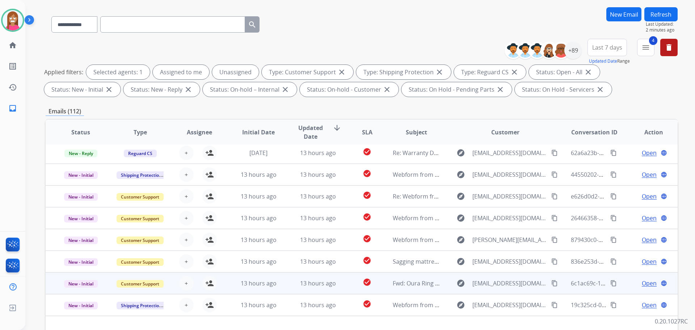
scroll to position [117, 0]
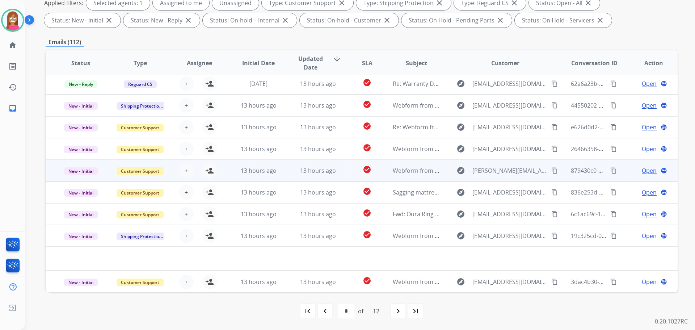
click at [286, 178] on td "13 hours ago" at bounding box center [312, 171] width 59 height 22
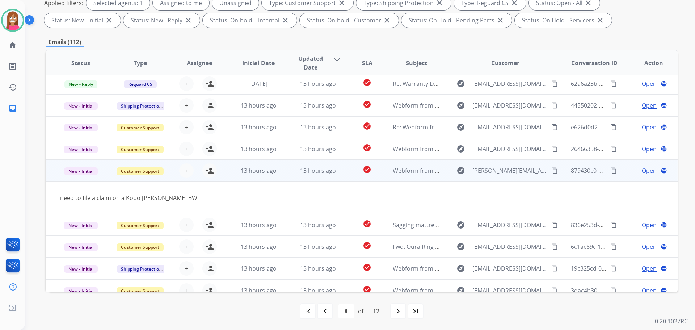
scroll to position [33, 0]
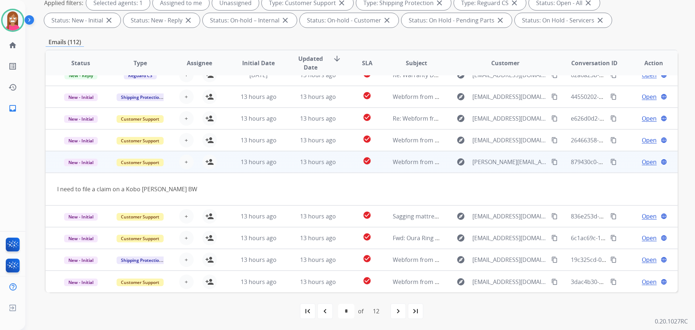
click at [551, 159] on mat-icon "content_copy" at bounding box center [554, 162] width 7 height 7
click at [212, 163] on mat-icon "person_add" at bounding box center [209, 161] width 9 height 9
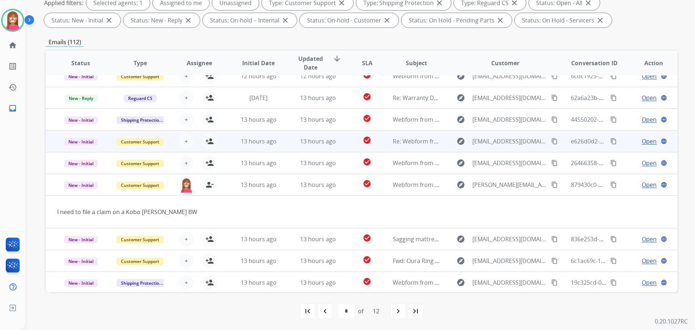
scroll to position [0, 0]
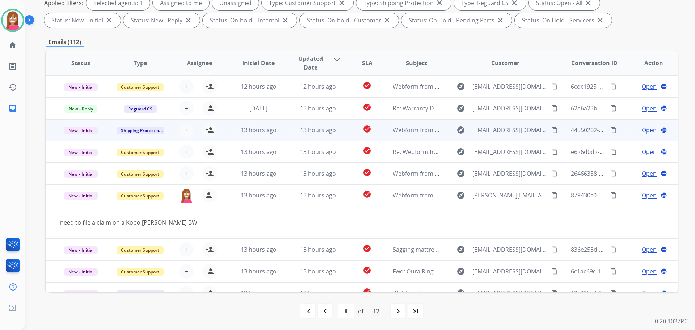
click at [286, 135] on td "13 hours ago" at bounding box center [312, 130] width 59 height 22
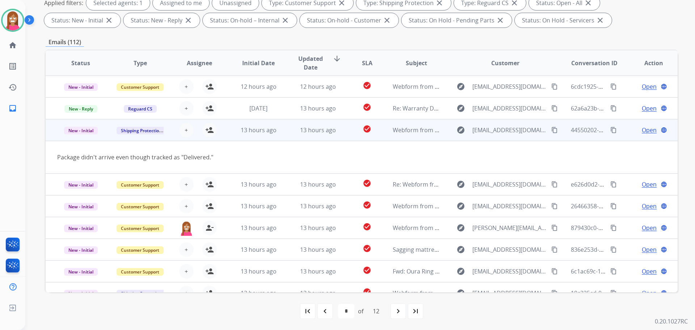
scroll to position [33, 0]
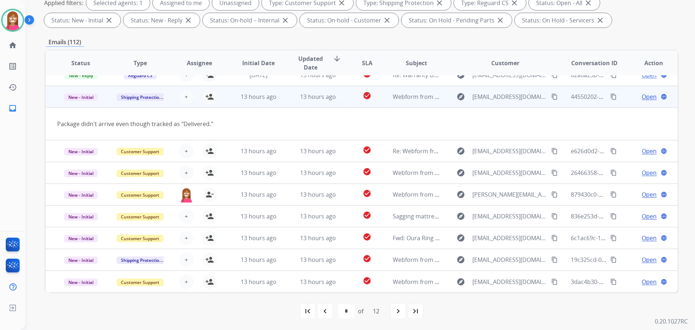
click at [551, 97] on mat-icon "content_copy" at bounding box center [554, 96] width 7 height 7
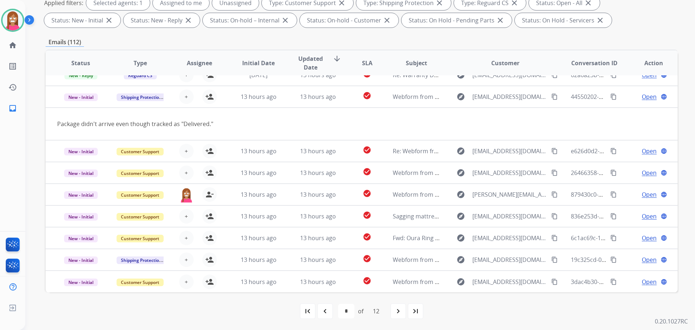
click at [322, 313] on mat-icon "navigate_before" at bounding box center [325, 311] width 9 height 9
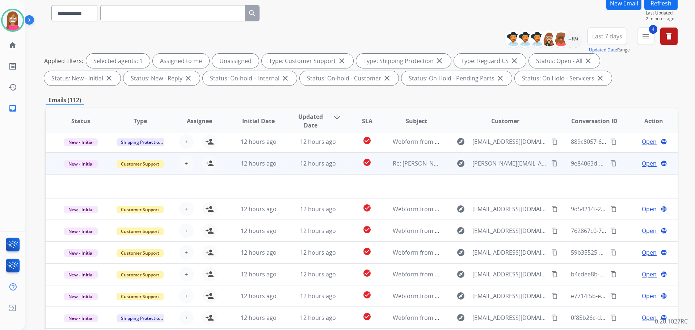
scroll to position [117, 0]
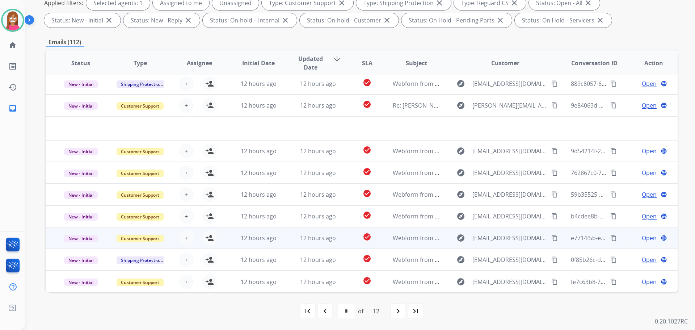
click at [291, 244] on td "12 hours ago" at bounding box center [312, 238] width 59 height 22
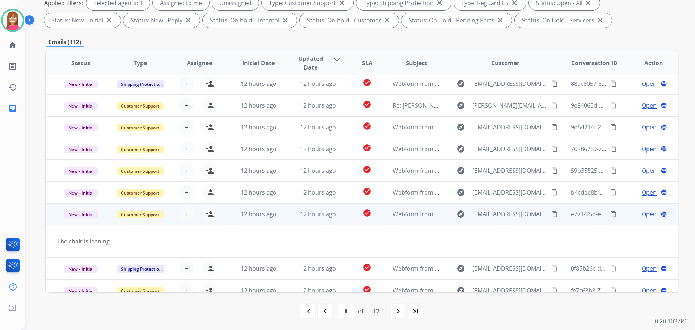
scroll to position [33, 0]
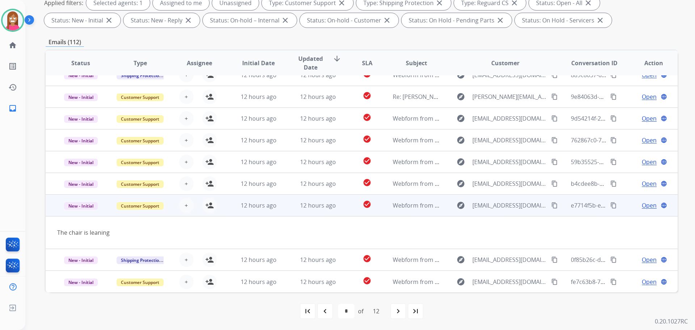
click at [551, 206] on mat-icon "content_copy" at bounding box center [554, 205] width 7 height 7
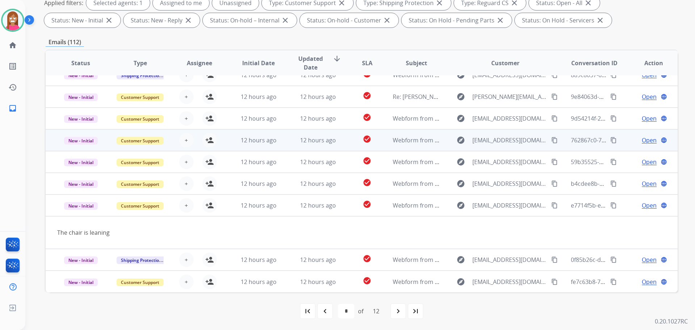
click at [289, 144] on td "12 hours ago" at bounding box center [312, 140] width 59 height 22
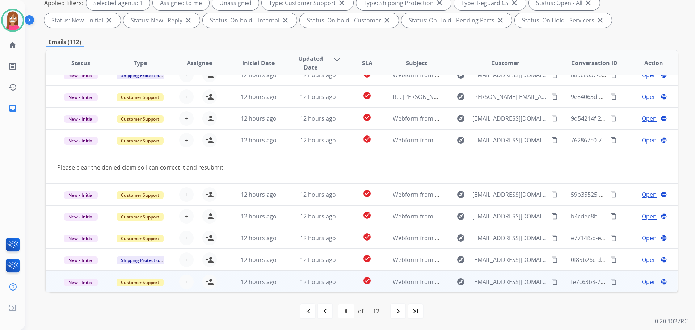
click at [293, 291] on td "12 hours ago" at bounding box center [312, 281] width 59 height 22
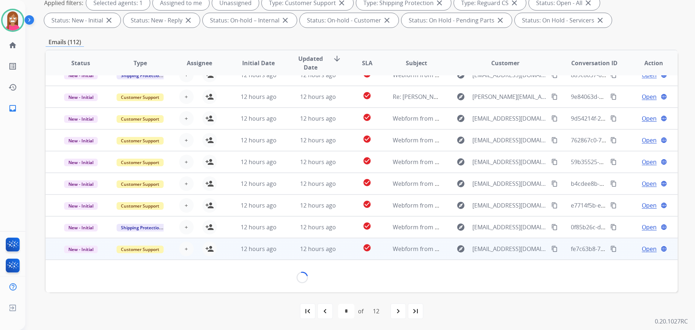
scroll to position [33, 0]
click at [552, 248] on mat-icon "content_copy" at bounding box center [554, 249] width 7 height 7
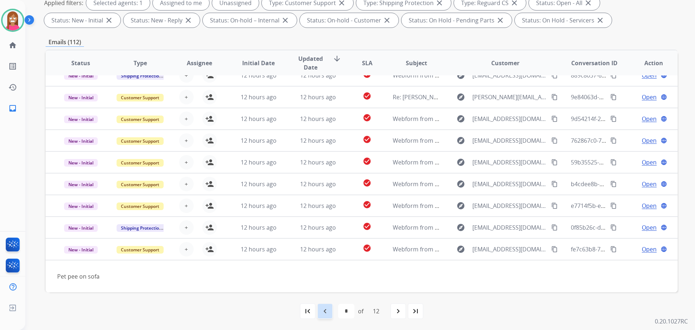
click at [325, 313] on mat-icon "navigate_before" at bounding box center [325, 311] width 9 height 9
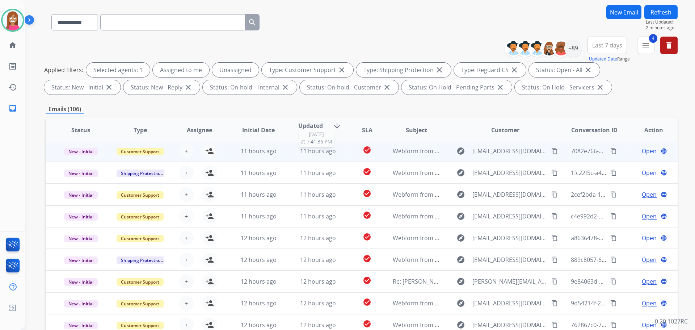
scroll to position [117, 0]
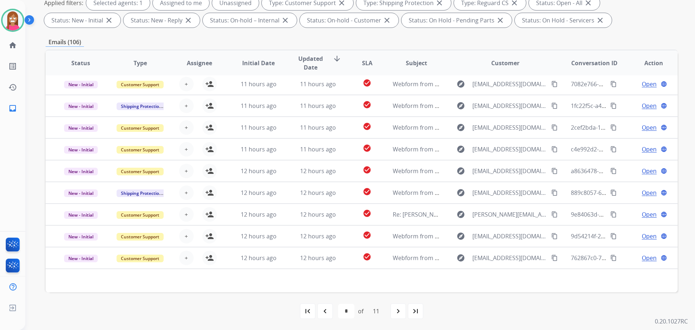
drag, startPoint x: 328, startPoint y: 313, endPoint x: 321, endPoint y: 303, distance: 12.4
click at [329, 313] on div "navigate_before" at bounding box center [325, 311] width 16 height 16
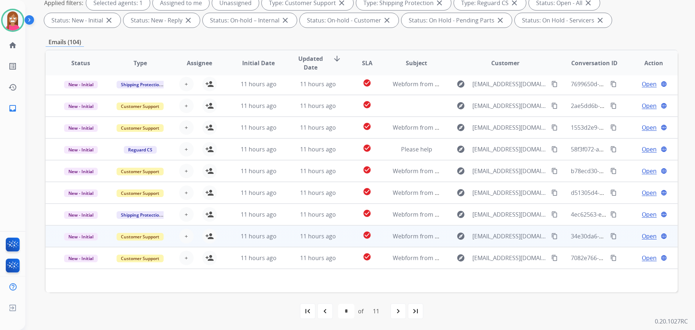
click at [290, 240] on td "11 hours ago" at bounding box center [312, 236] width 59 height 22
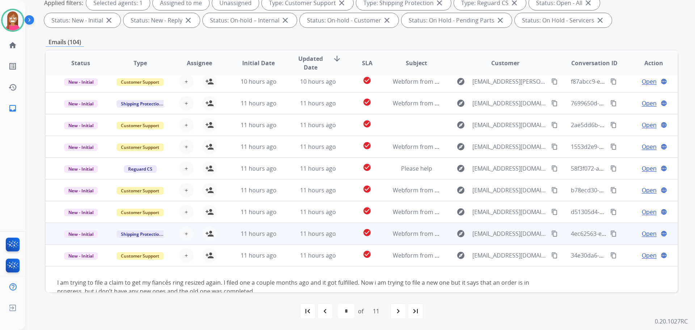
scroll to position [0, 0]
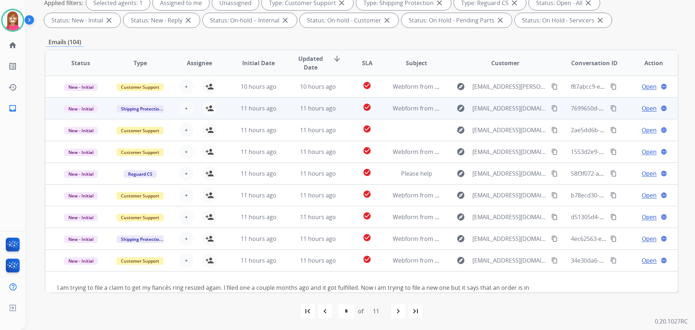
click at [283, 111] on td "11 hours ago" at bounding box center [312, 108] width 59 height 22
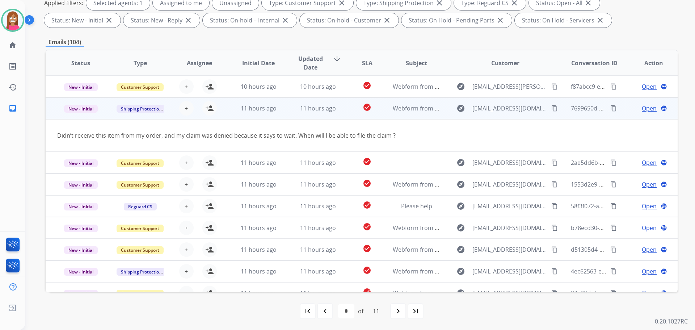
scroll to position [22, 0]
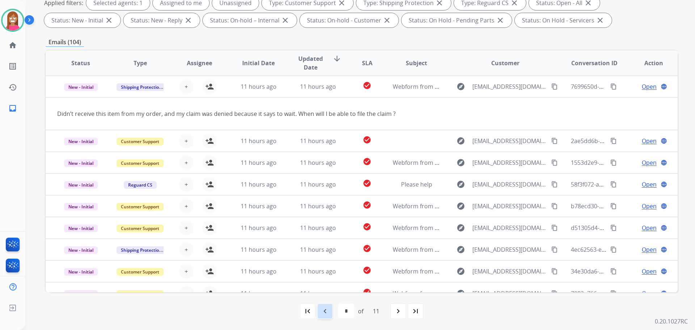
click at [327, 316] on div "navigate_before" at bounding box center [325, 311] width 16 height 16
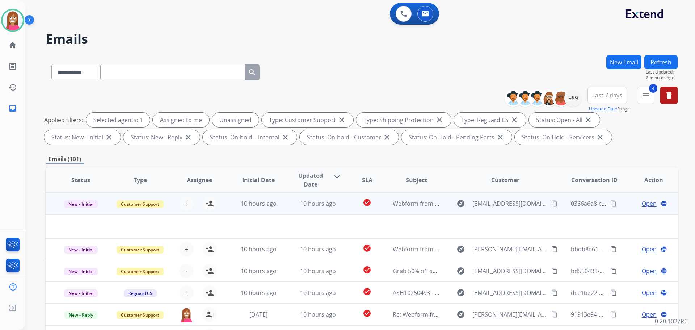
scroll to position [25, 0]
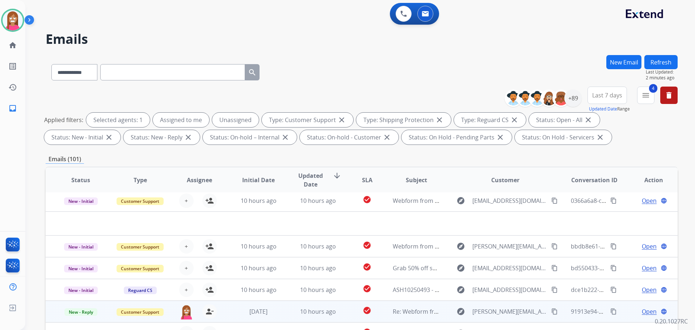
click at [286, 315] on td "10 hours ago" at bounding box center [312, 311] width 59 height 22
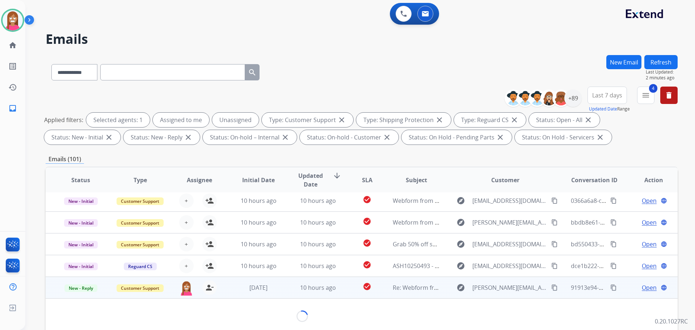
scroll to position [42, 0]
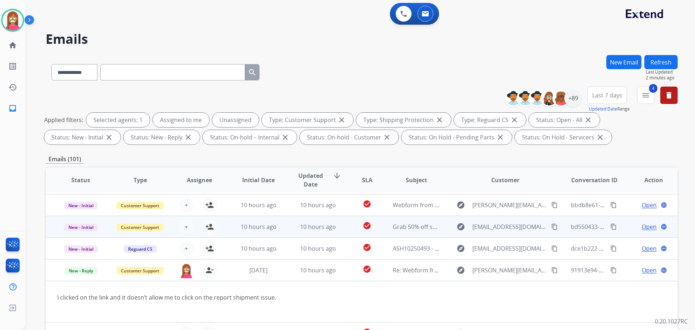
click at [291, 229] on td "10 hours ago" at bounding box center [312, 227] width 59 height 22
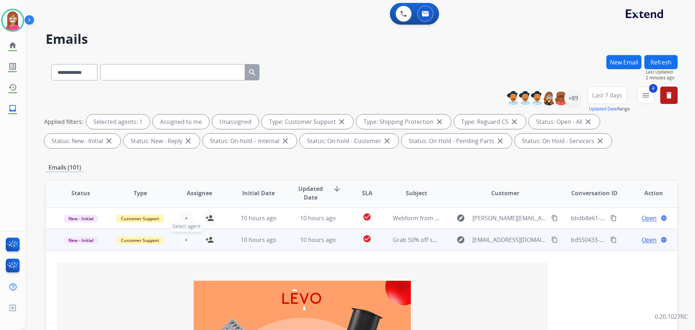
scroll to position [65, 0]
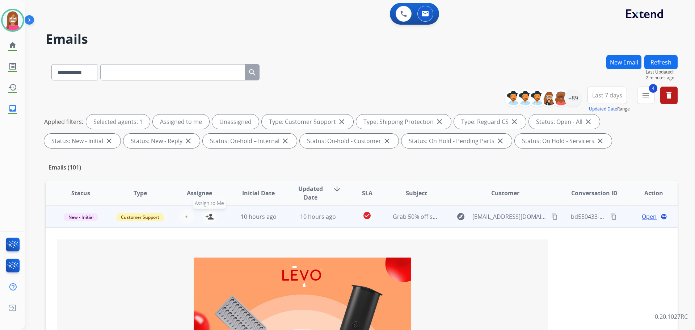
click at [210, 217] on mat-icon "person_add" at bounding box center [209, 216] width 9 height 9
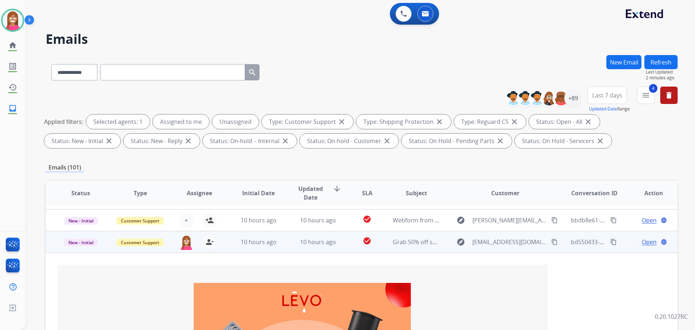
scroll to position [0, 0]
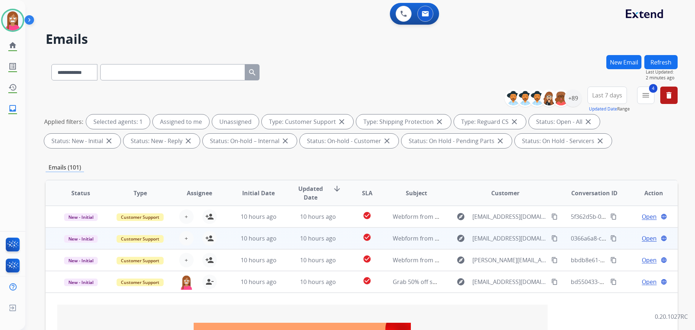
click at [288, 237] on td "10 hours ago" at bounding box center [312, 238] width 59 height 22
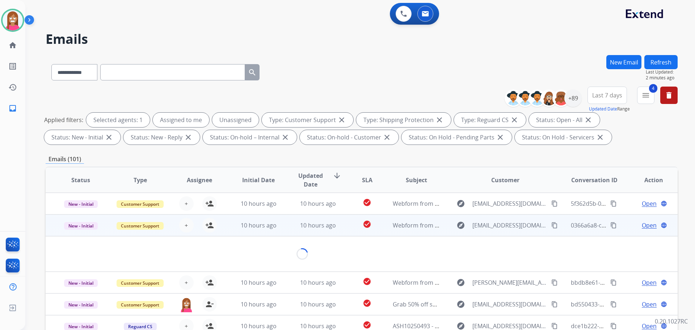
scroll to position [22, 0]
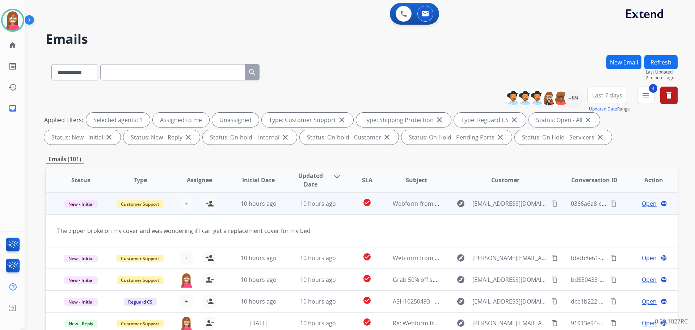
click at [551, 202] on mat-icon "content_copy" at bounding box center [554, 203] width 7 height 7
click at [212, 208] on button "person_add Assign to Me" at bounding box center [209, 203] width 14 height 14
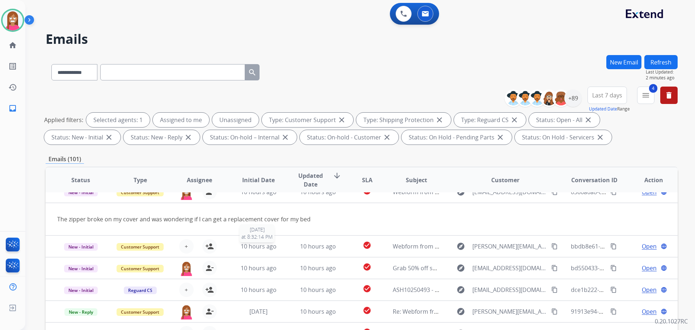
scroll to position [117, 0]
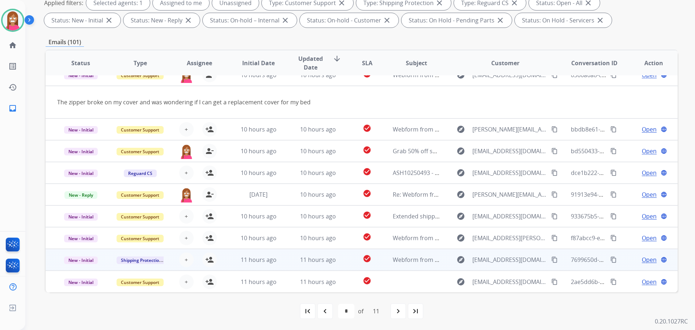
click at [283, 268] on td "11 hours ago" at bounding box center [312, 260] width 59 height 22
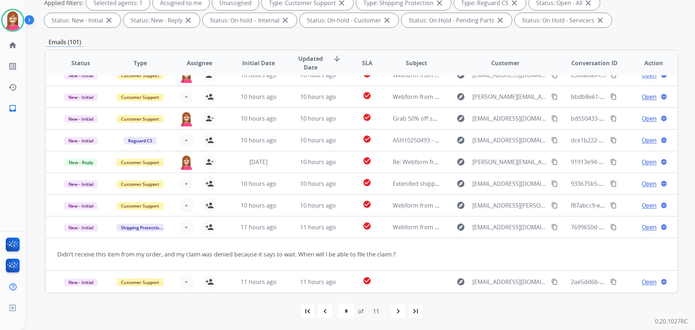
drag, startPoint x: 329, startPoint y: 314, endPoint x: 325, endPoint y: 297, distance: 17.6
click at [329, 313] on div "navigate_before" at bounding box center [325, 311] width 16 height 16
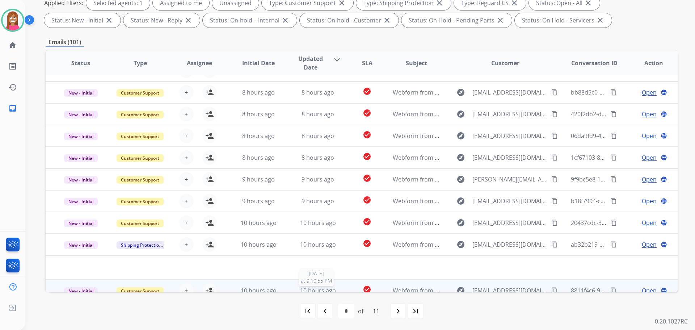
scroll to position [25, 0]
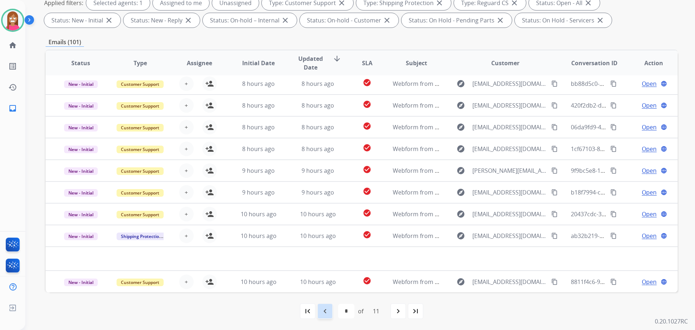
click at [326, 310] on mat-icon "navigate_before" at bounding box center [325, 311] width 9 height 9
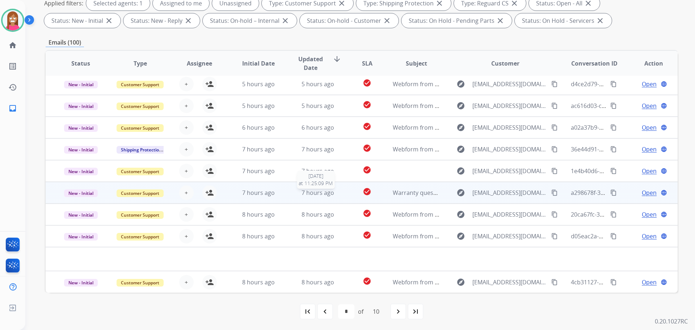
scroll to position [117, 0]
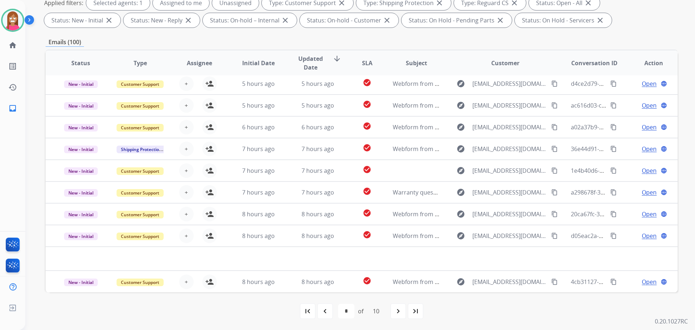
click at [324, 311] on mat-icon "navigate_before" at bounding box center [325, 311] width 9 height 9
click at [330, 309] on div "navigate_before" at bounding box center [325, 311] width 16 height 16
select select "*"
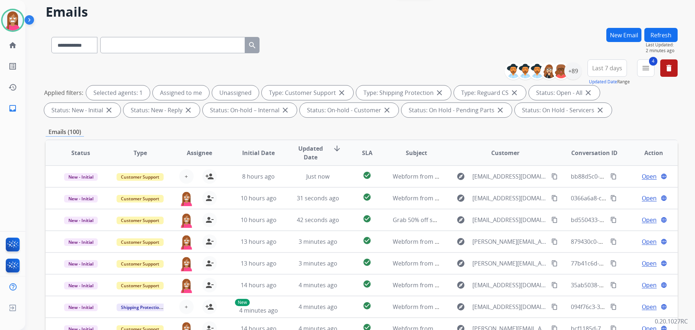
scroll to position [0, 0]
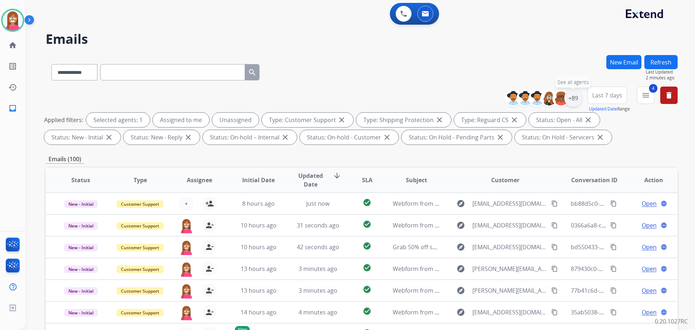
click at [570, 98] on div "+89" at bounding box center [572, 97] width 17 height 17
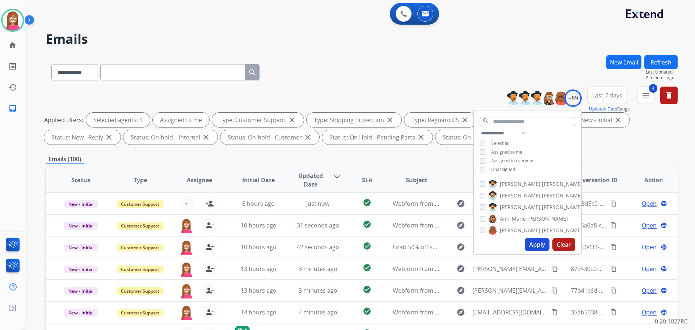
click at [535, 247] on button "Apply" at bounding box center [537, 244] width 25 height 13
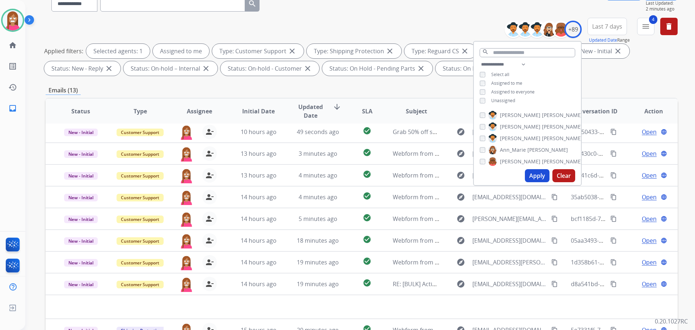
scroll to position [117, 0]
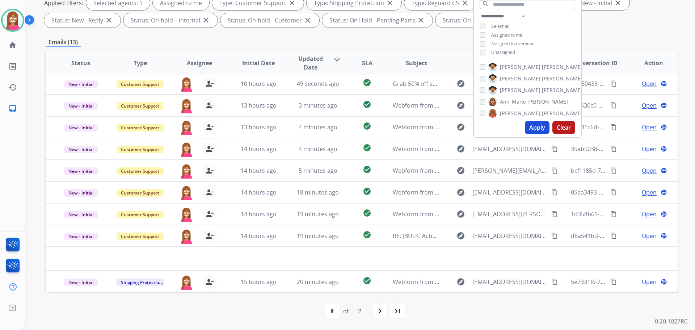
click at [267, 317] on div "first_page navigate_before * * of 2 navigate_next last_page" at bounding box center [362, 311] width 632 height 14
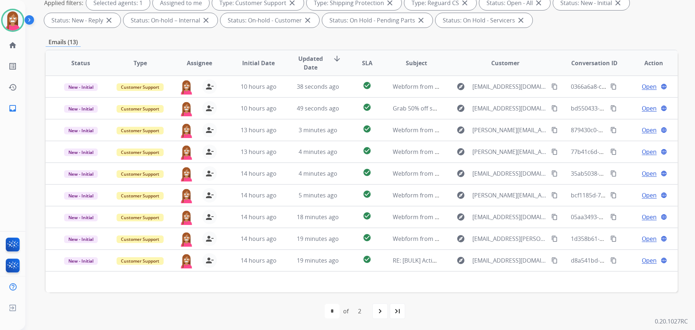
scroll to position [45, 0]
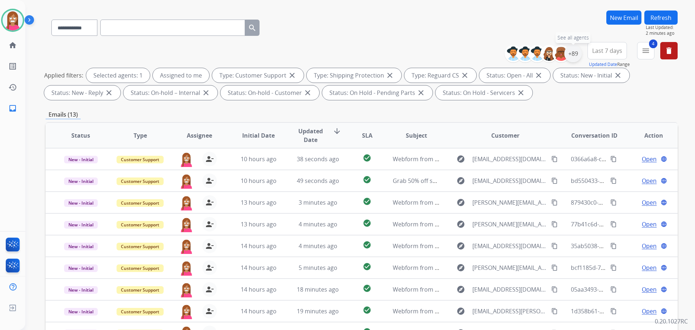
click at [578, 53] on div "+89" at bounding box center [572, 53] width 17 height 17
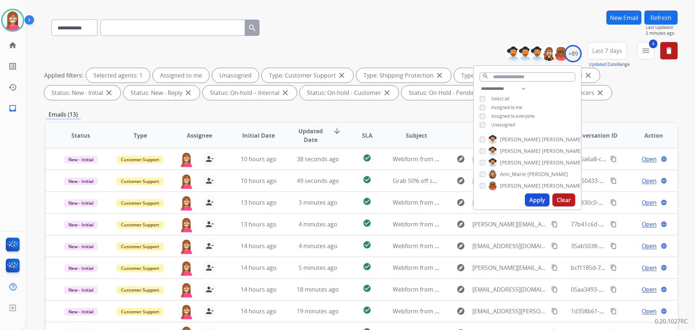
drag, startPoint x: 532, startPoint y: 199, endPoint x: 469, endPoint y: 176, distance: 67.7
click at [532, 198] on button "Apply" at bounding box center [537, 199] width 25 height 13
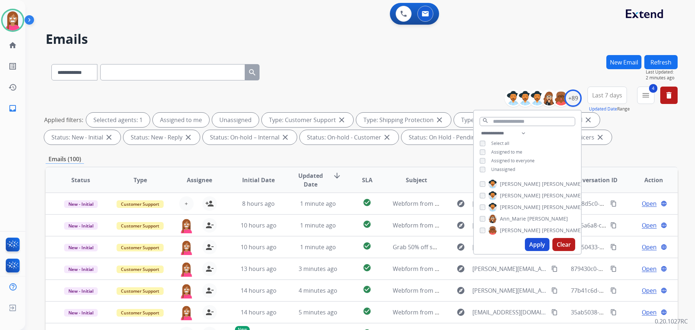
click at [370, 64] on div "**********" at bounding box center [362, 70] width 632 height 31
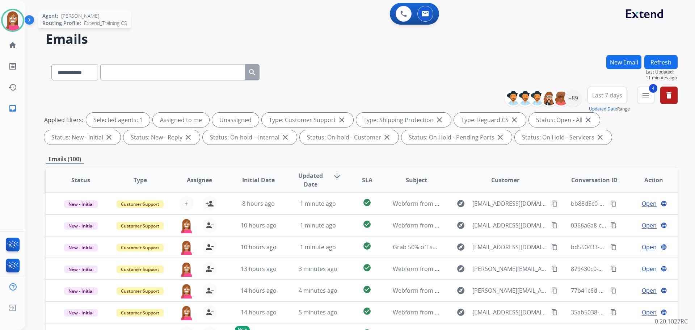
click at [18, 24] on img at bounding box center [13, 20] width 20 height 20
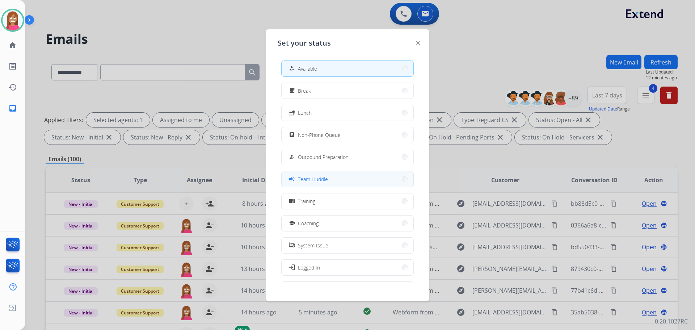
click at [307, 182] on span "Team Huddle" at bounding box center [313, 179] width 30 height 8
